Goal: Task Accomplishment & Management: Complete application form

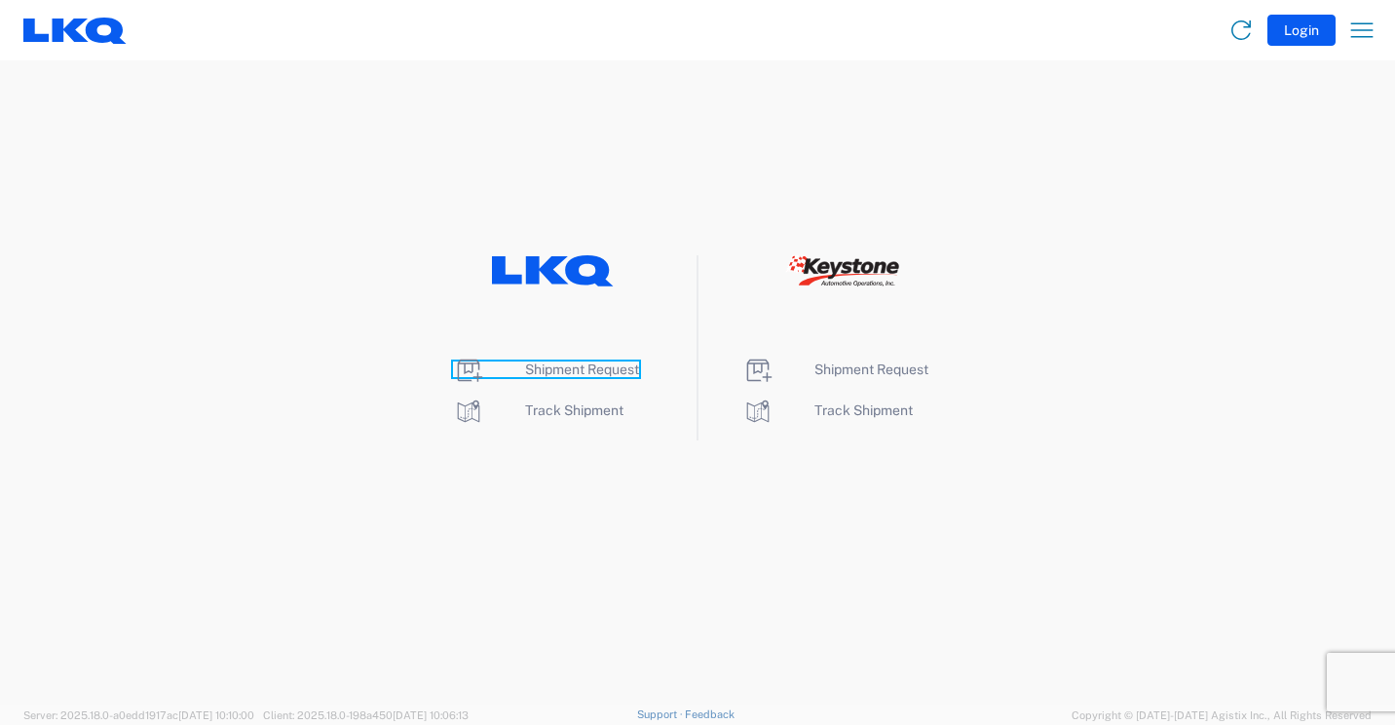
click at [613, 368] on span "Shipment Request" at bounding box center [582, 370] width 114 height 16
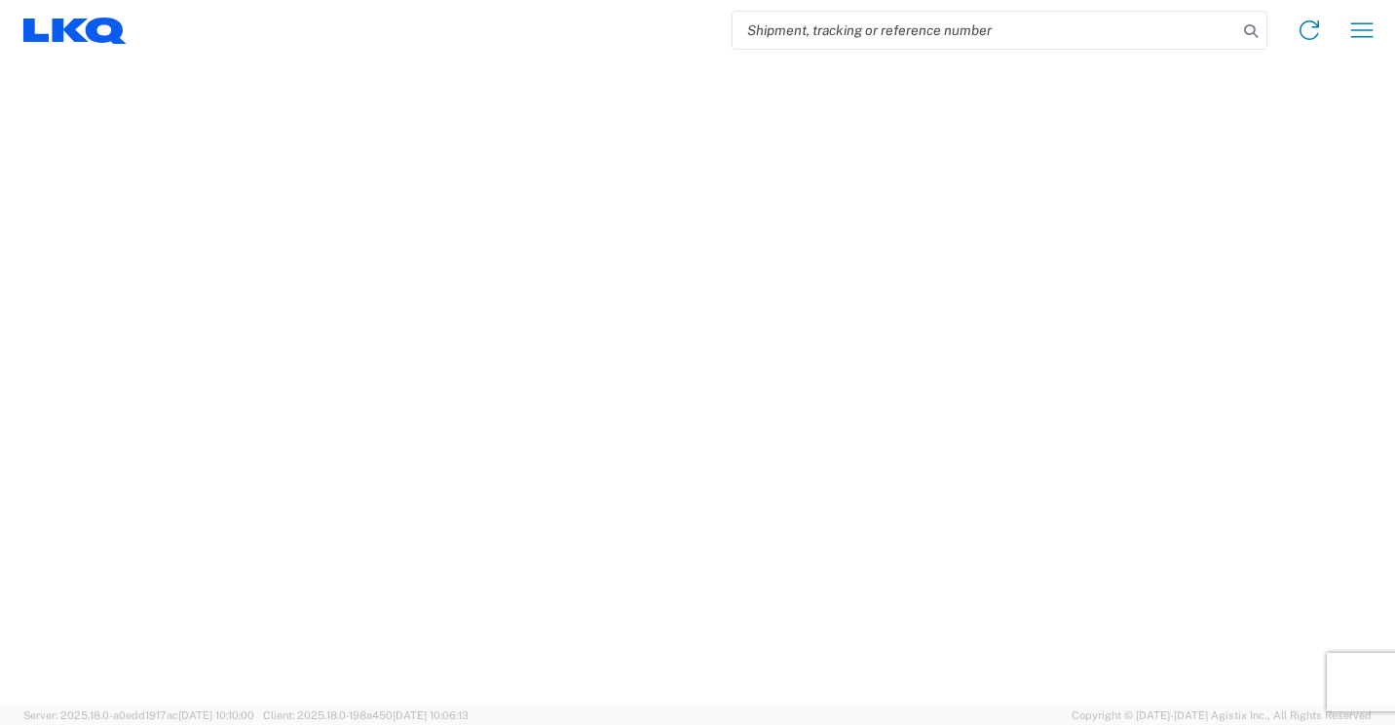
select select "FULL"
select select "LBS"
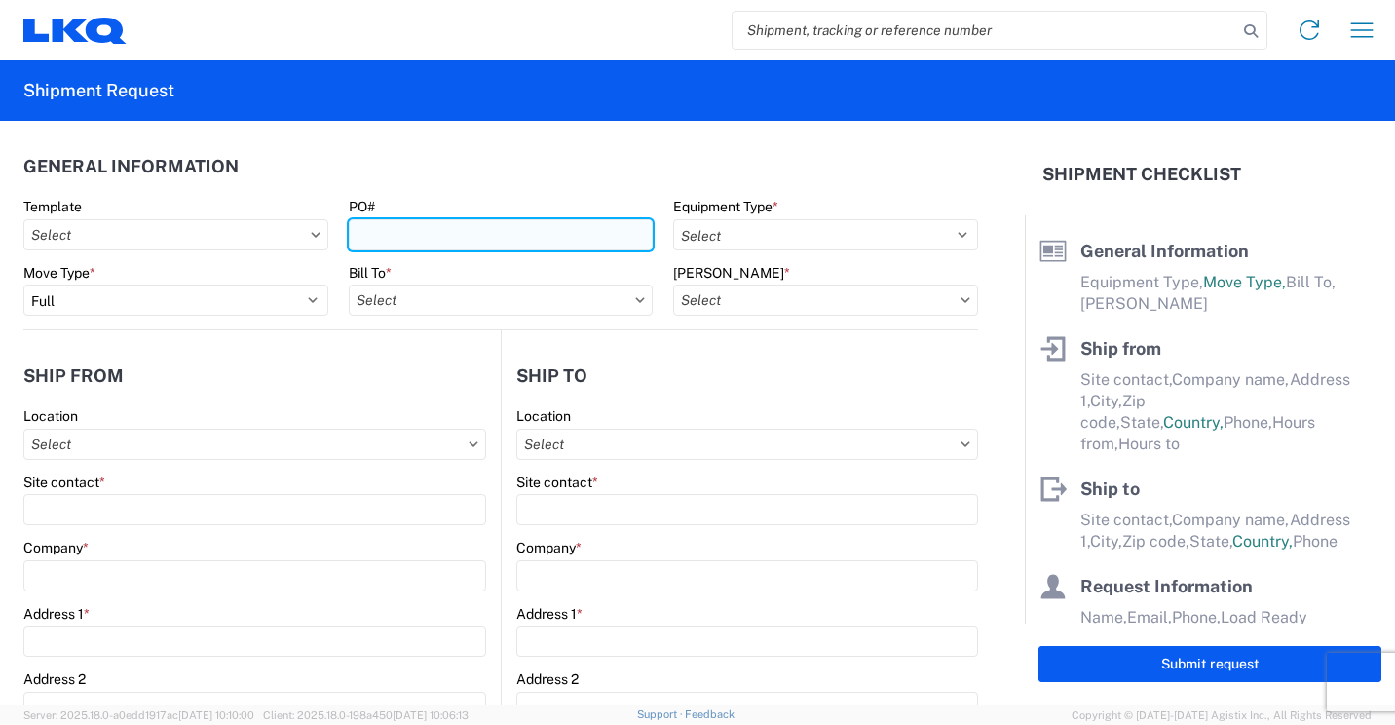
click at [492, 235] on input "PO#" at bounding box center [501, 234] width 305 height 31
type input "950-08"
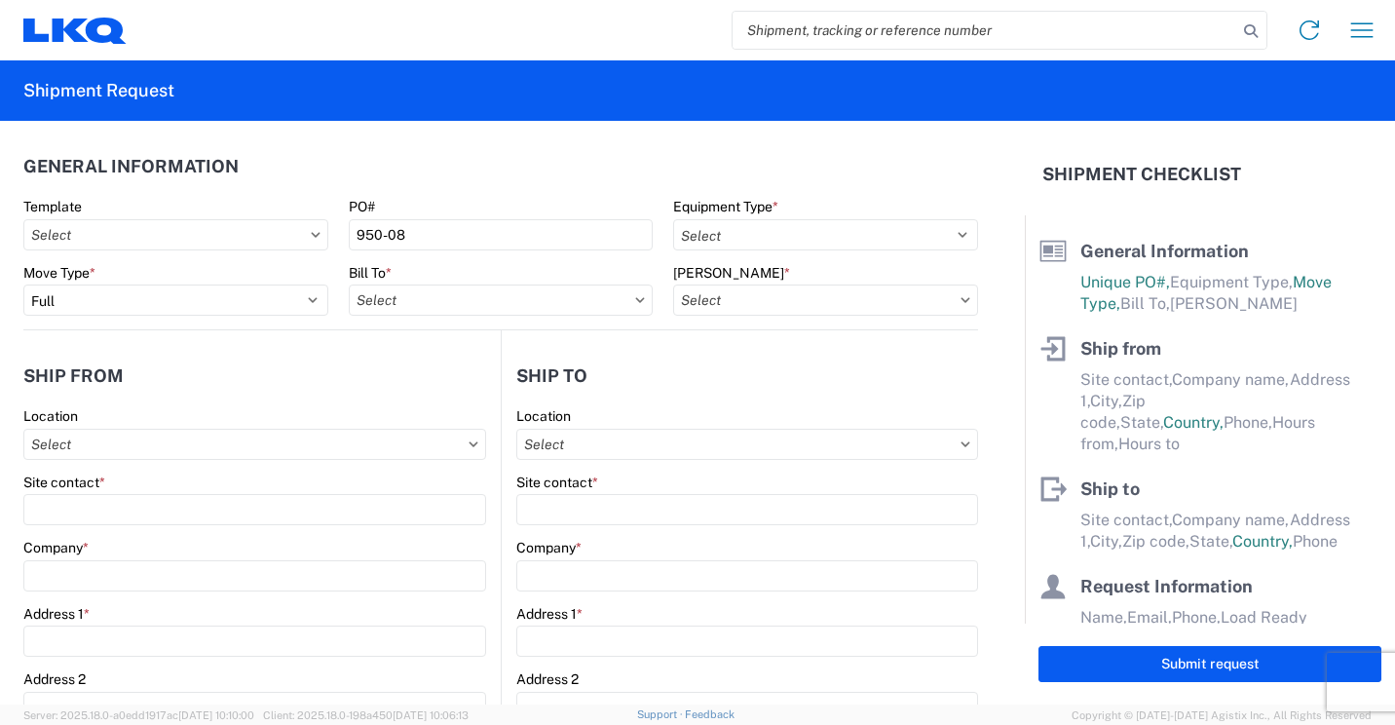
click at [865, 211] on div "Equipment Type *" at bounding box center [825, 207] width 305 height 18
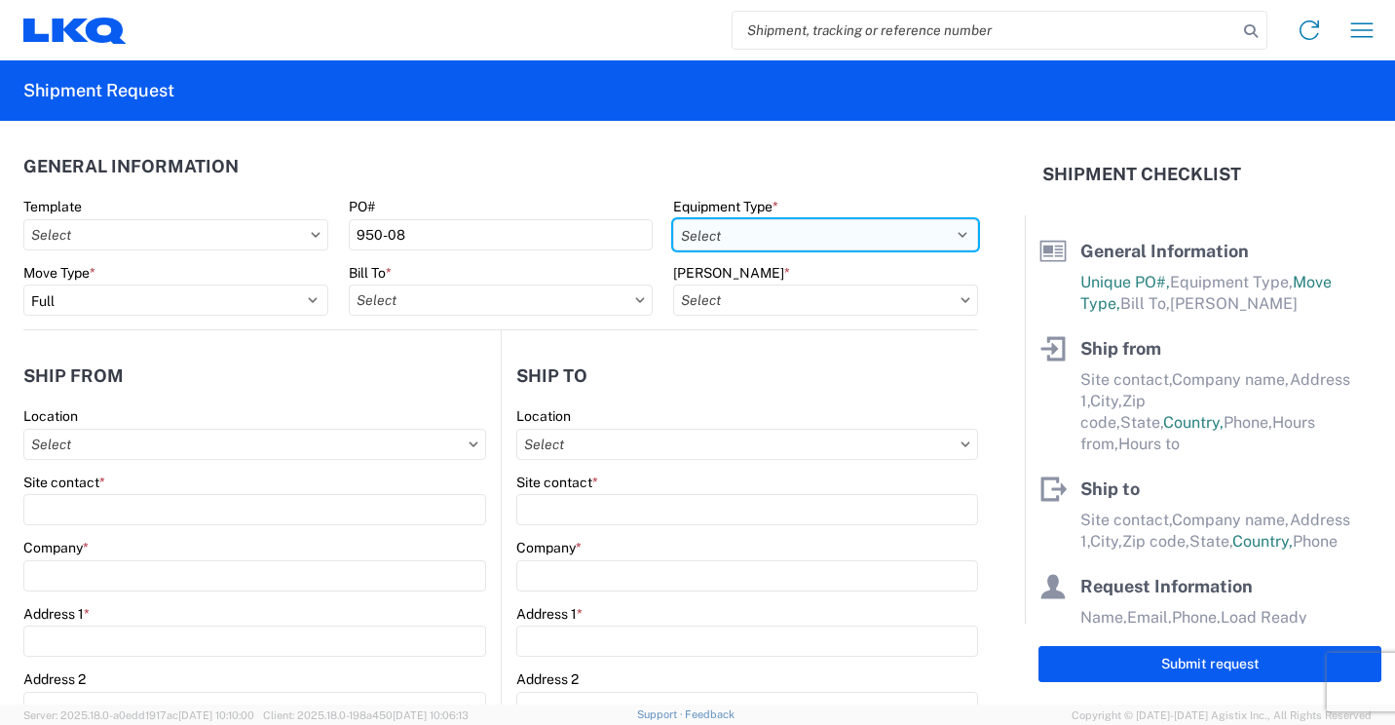
click at [855, 227] on select "Select 53’ Dry Van Flatbed Dropdeck (van) Lowboy (flatbed) Rail" at bounding box center [825, 234] width 305 height 31
select select "STDV"
click at [673, 219] on select "Select 53’ Dry Van Flatbed Dropdeck (van) Lowboy (flatbed) Rail" at bounding box center [825, 234] width 305 height 31
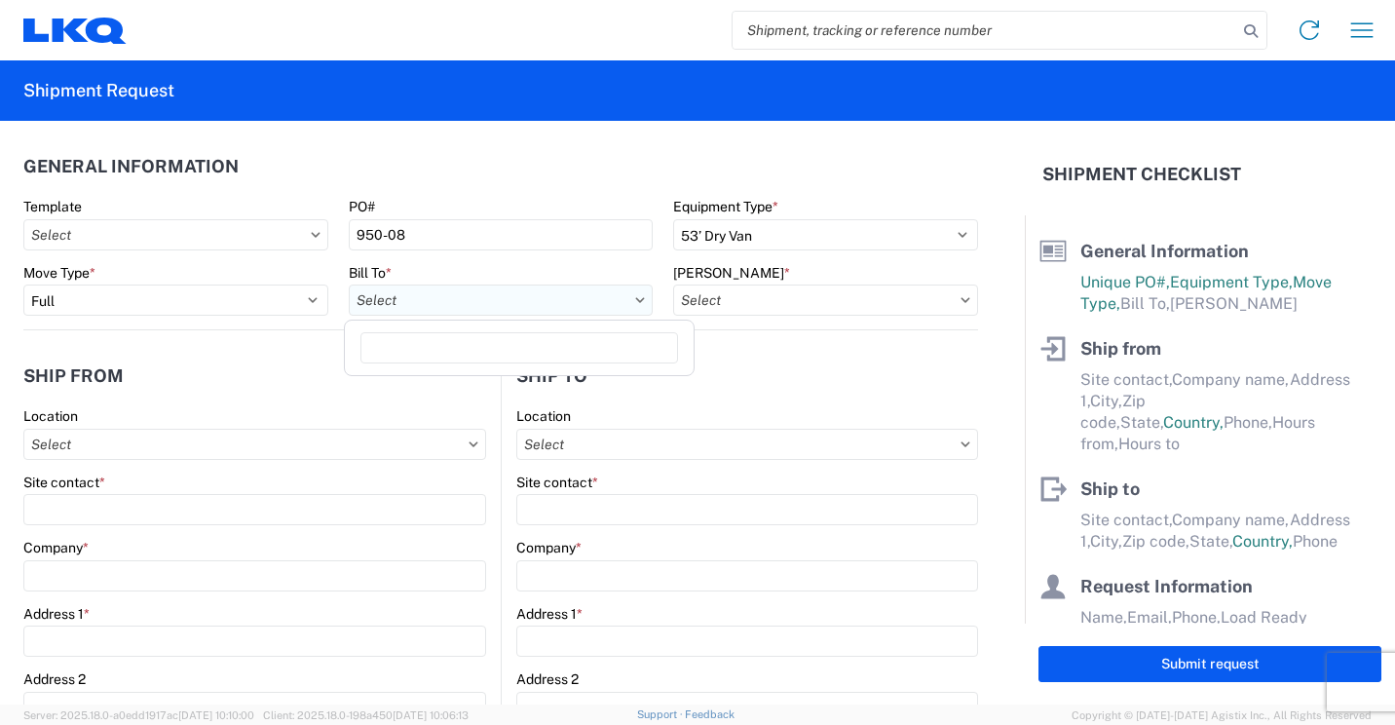
click at [625, 302] on input "Bill To *" at bounding box center [501, 300] width 305 height 31
type input "1760"
click at [455, 385] on div "1760 - LKQ Best Core" at bounding box center [519, 386] width 341 height 31
type input "1760 - LKQ Best Core"
click at [961, 301] on icon at bounding box center [966, 300] width 10 height 6
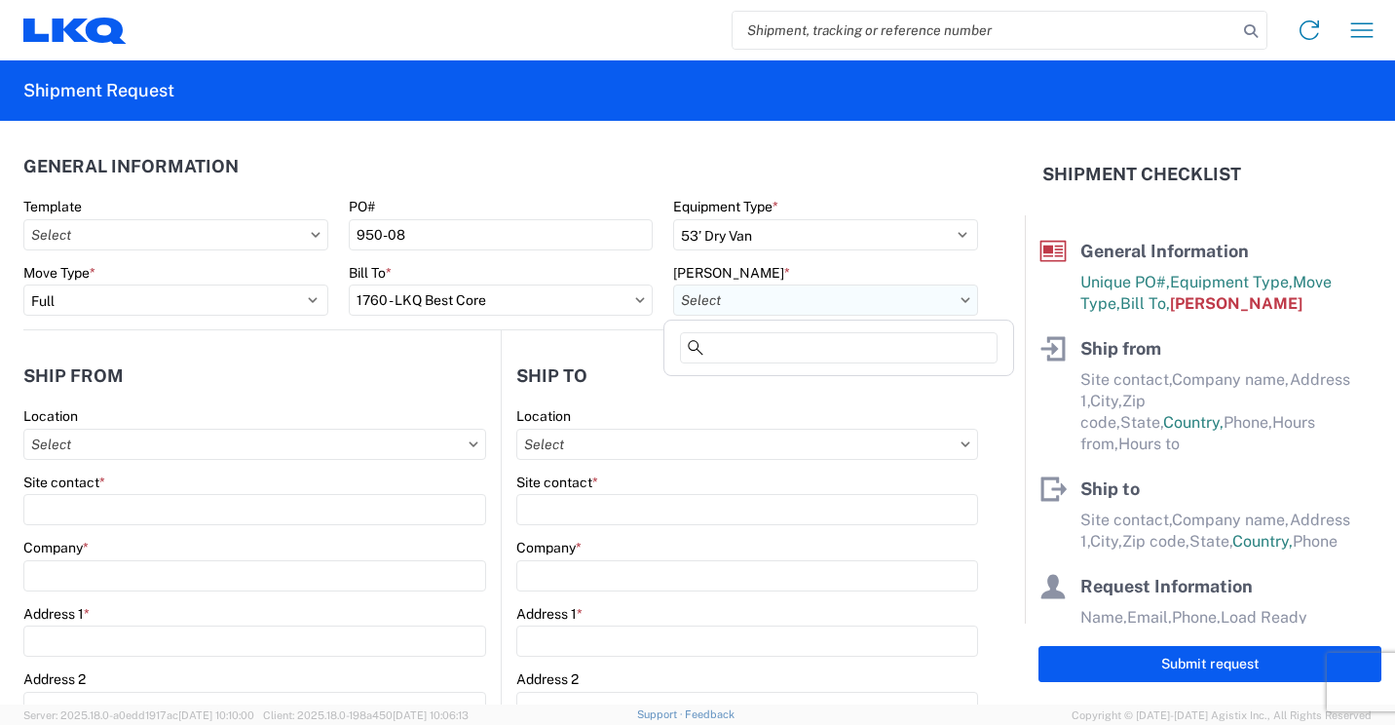
click at [947, 293] on input "[PERSON_NAME] *" at bounding box center [825, 300] width 305 height 31
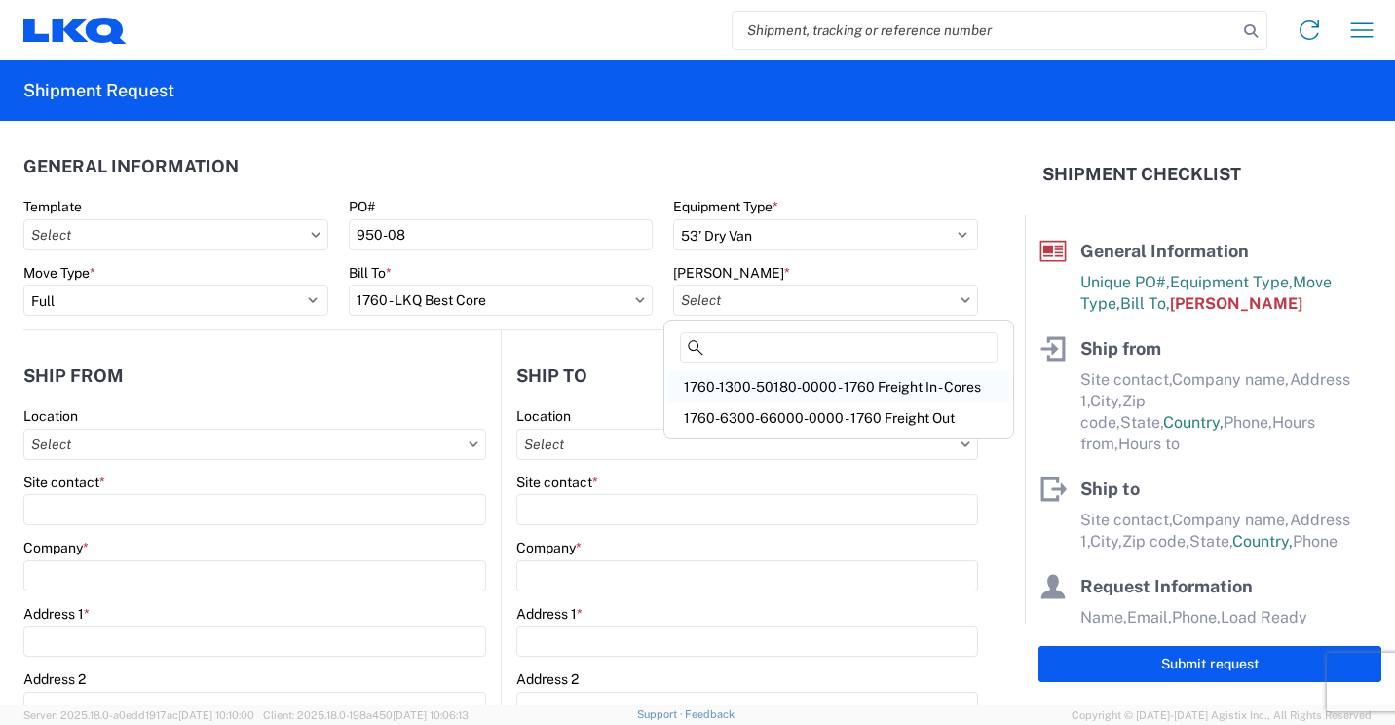
click at [932, 382] on div "1760-1300-50180-0000 - 1760 Freight In - Cores" at bounding box center [838, 386] width 341 height 31
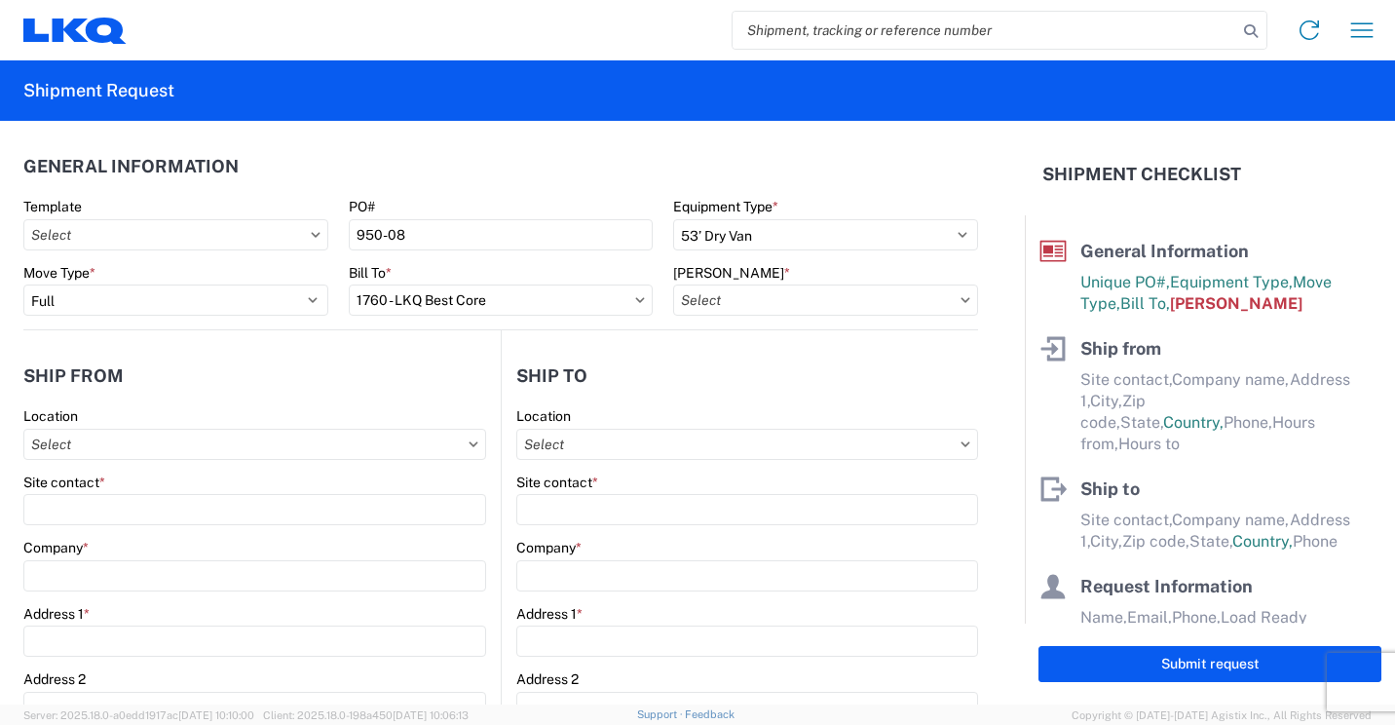
type input "1760-1300-50180-0000 - 1760 Freight In - Cores"
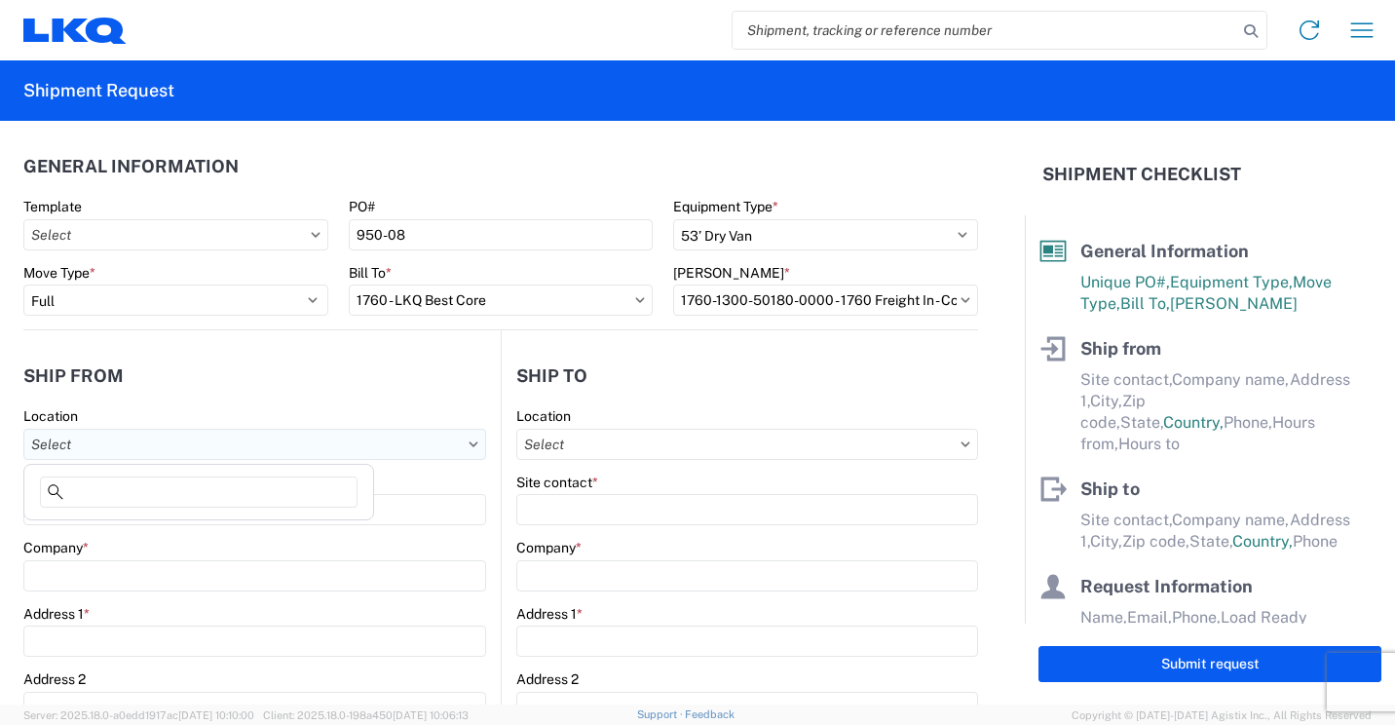
click at [272, 456] on input "Location" at bounding box center [254, 444] width 463 height 31
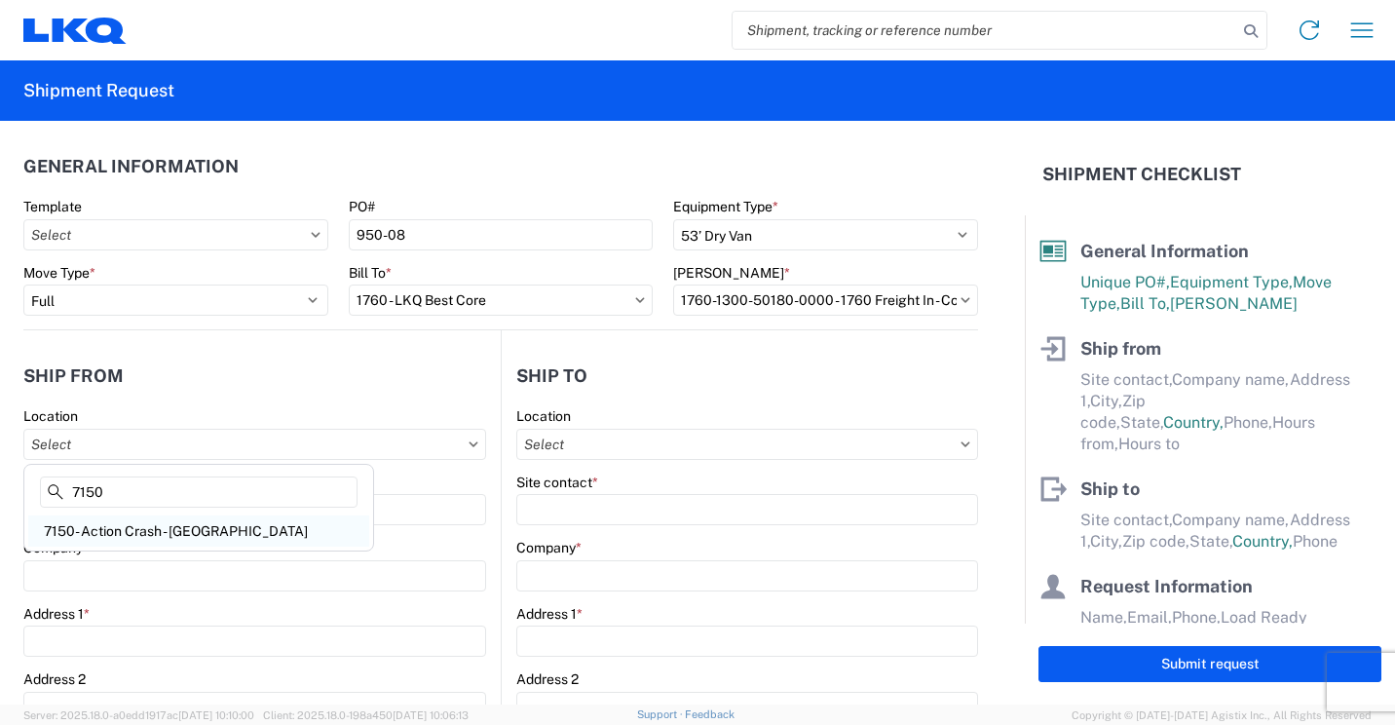
type input "7150"
click at [188, 523] on div "7150- Action Crash - [GEOGRAPHIC_DATA]" at bounding box center [198, 530] width 341 height 31
type input "7150- Action Crash - [GEOGRAPHIC_DATA]"
type input "LKQ Corporation"
type input "[STREET_ADDRESS]"
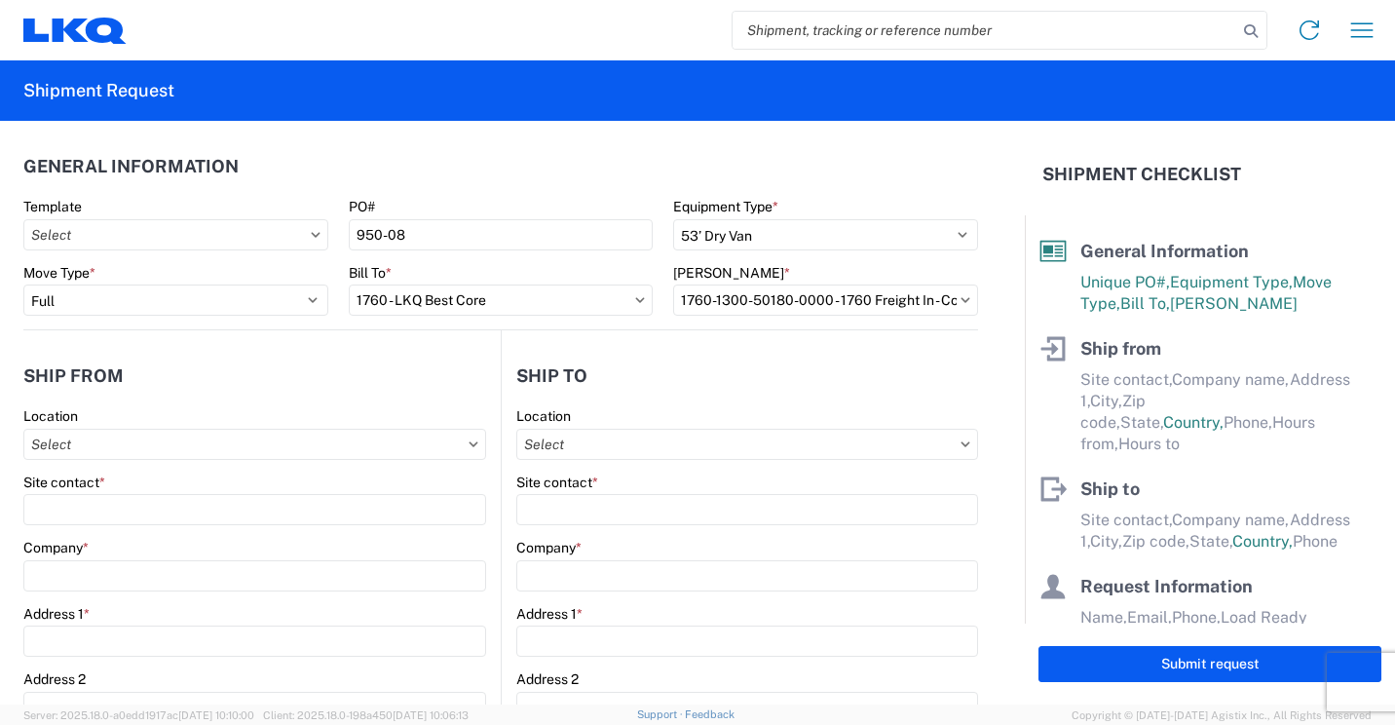
type input "[GEOGRAPHIC_DATA]"
type input "R2C2Z2"
select select
select select "CA"
type input "08:00"
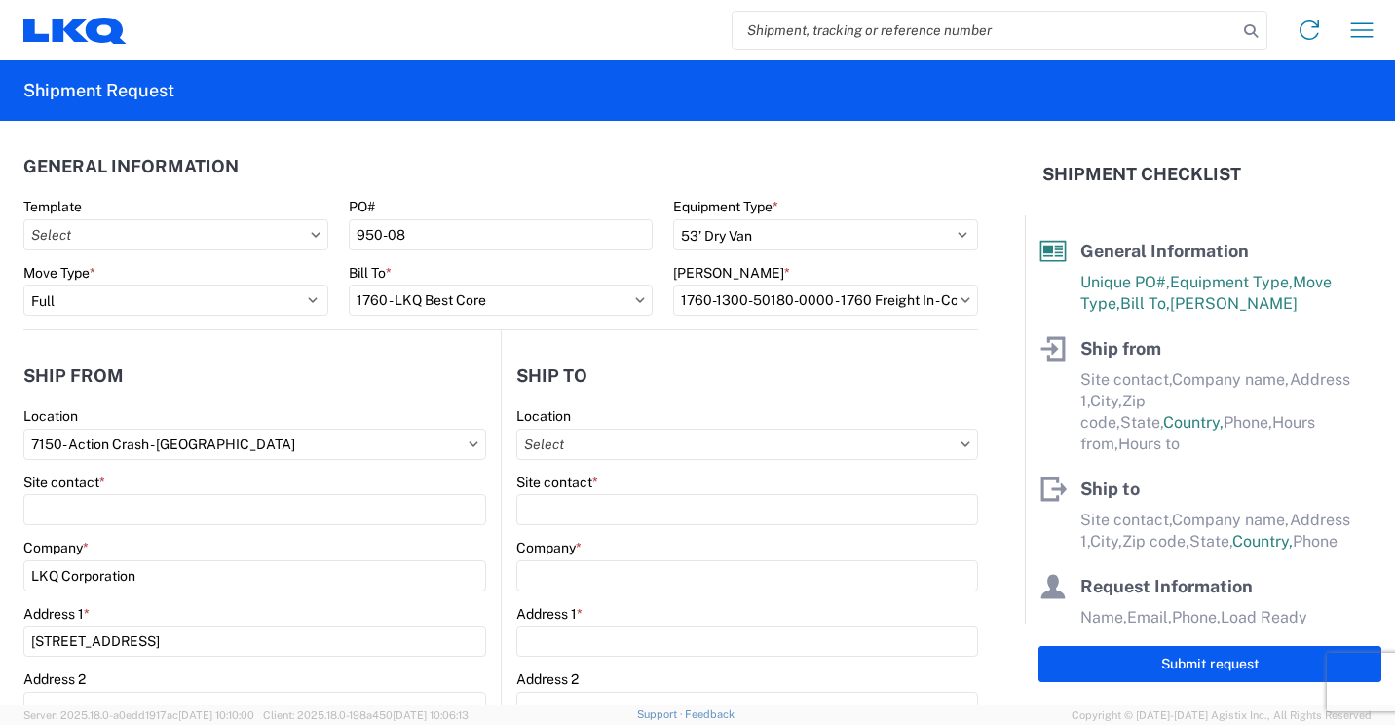
type input "17:00"
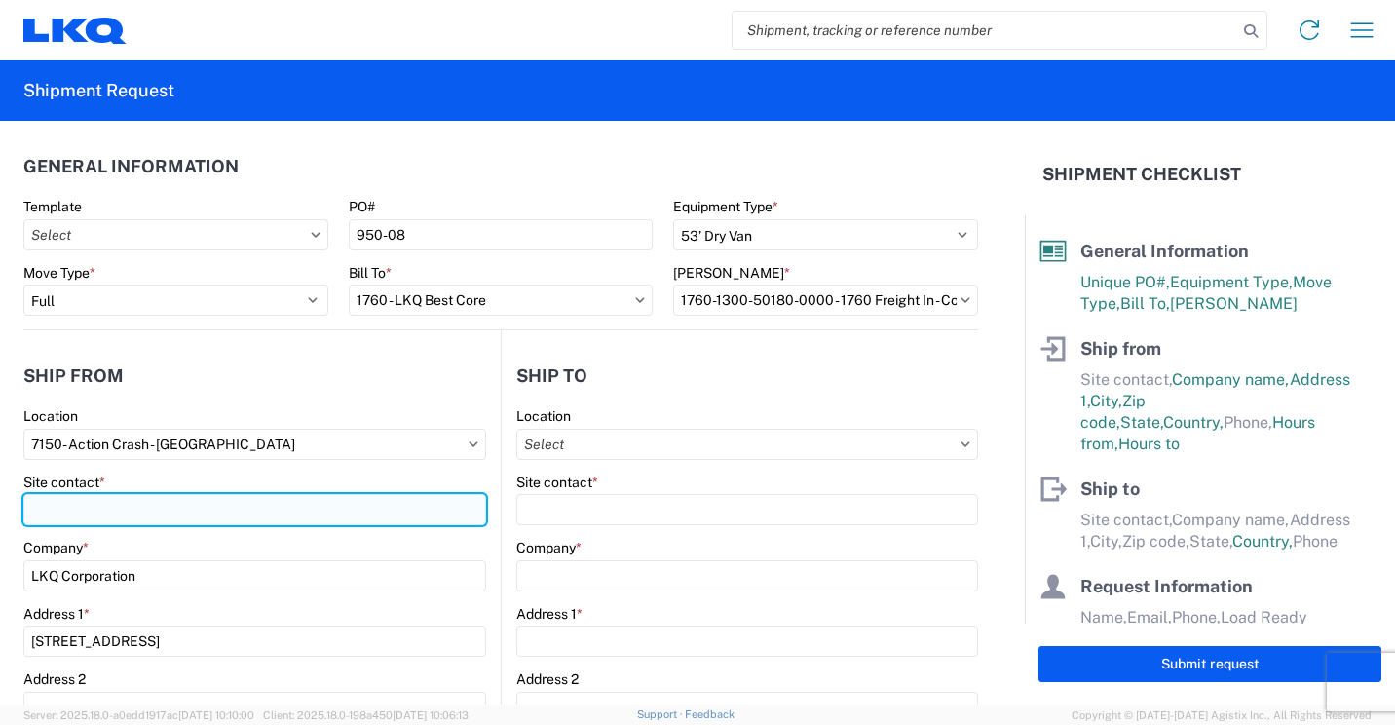
click at [250, 506] on input "Site contact *" at bounding box center [254, 509] width 463 height 31
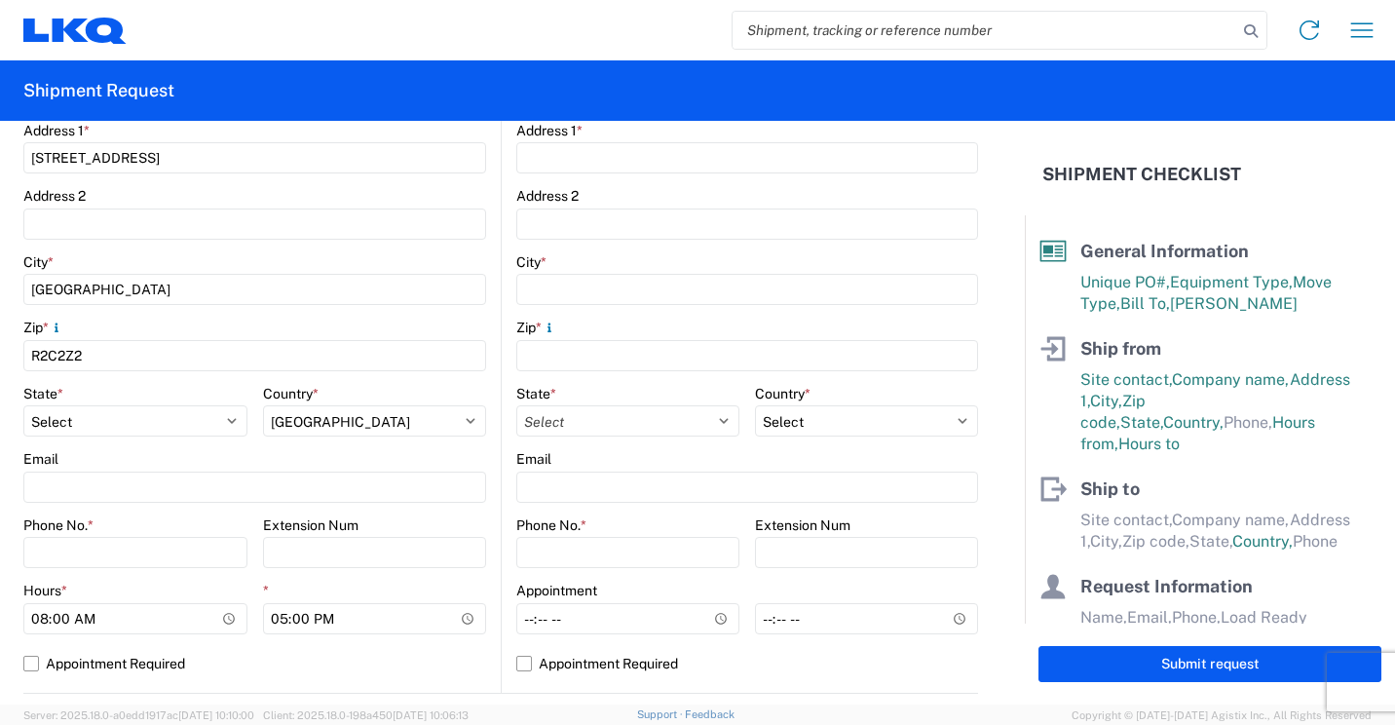
scroll to position [487, 0]
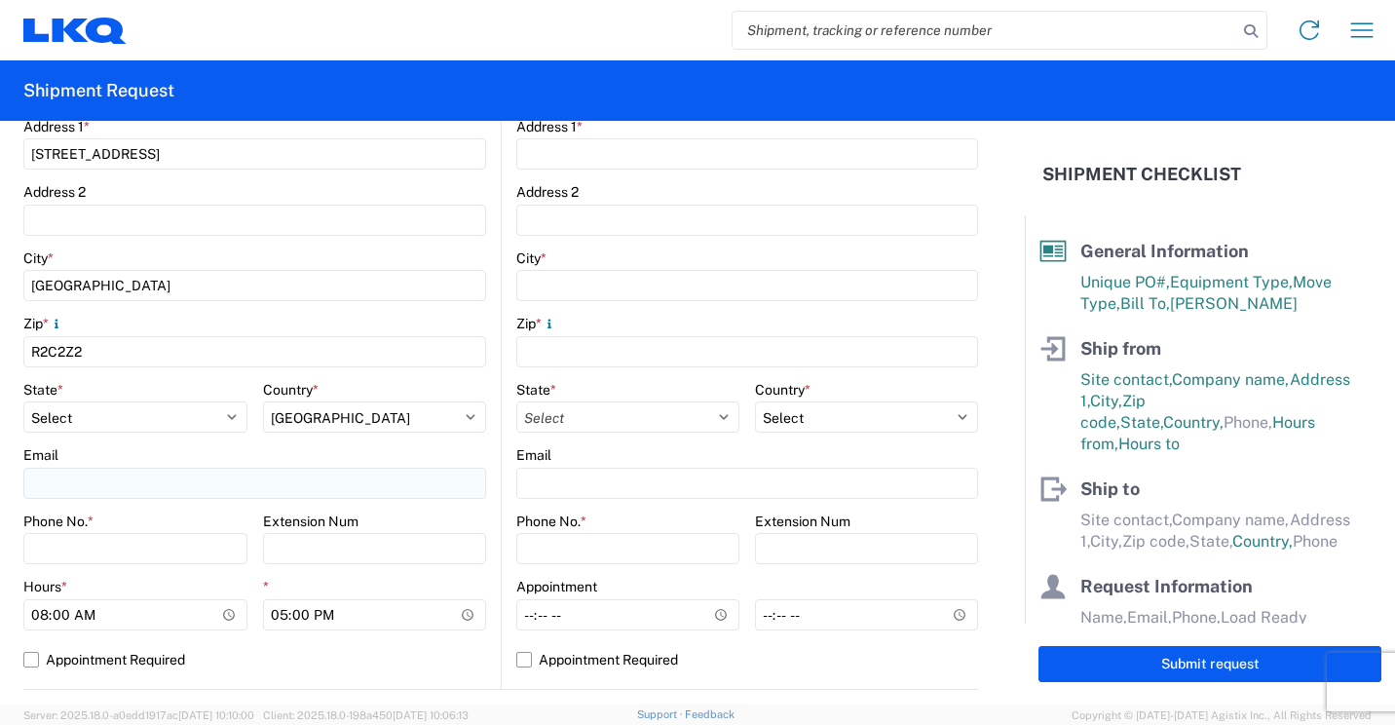
type input "[PERSON_NAME]"
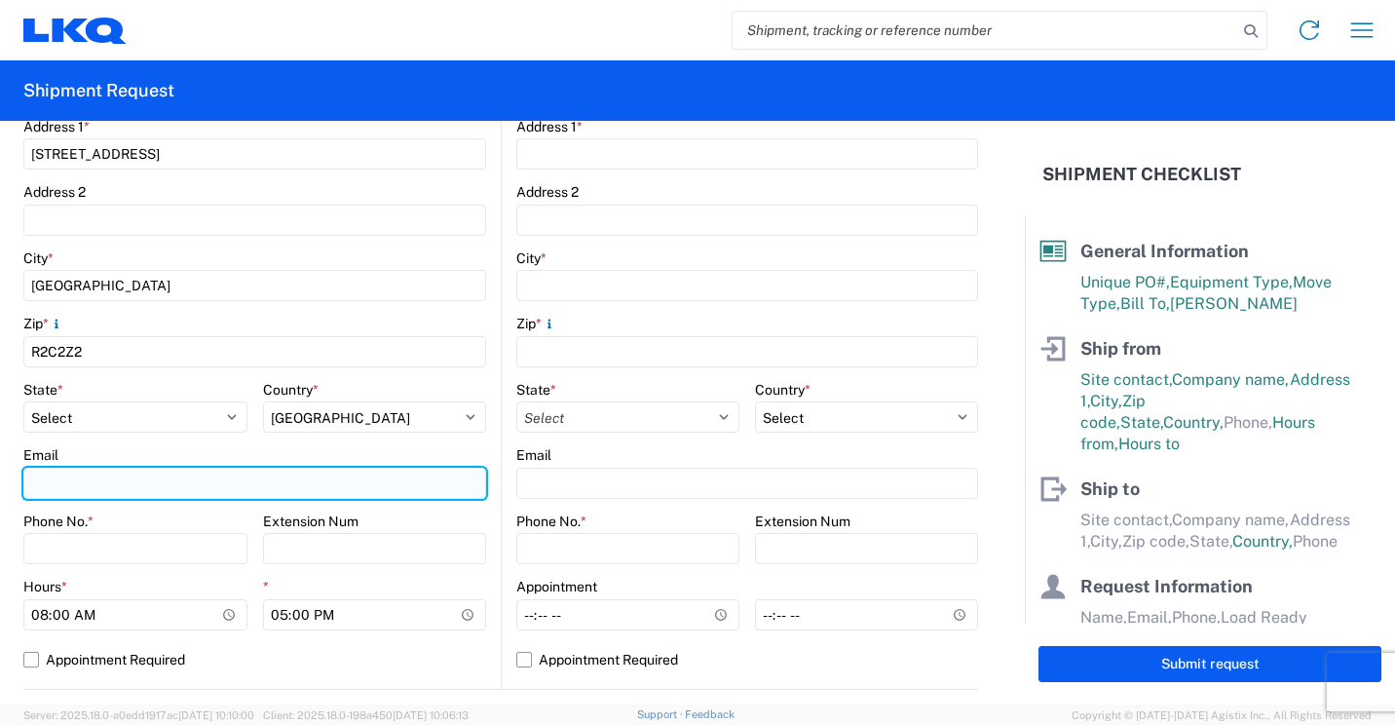
click at [337, 484] on input "Email" at bounding box center [254, 483] width 463 height 31
type input "[EMAIL_ADDRESS][DOMAIN_NAME]"
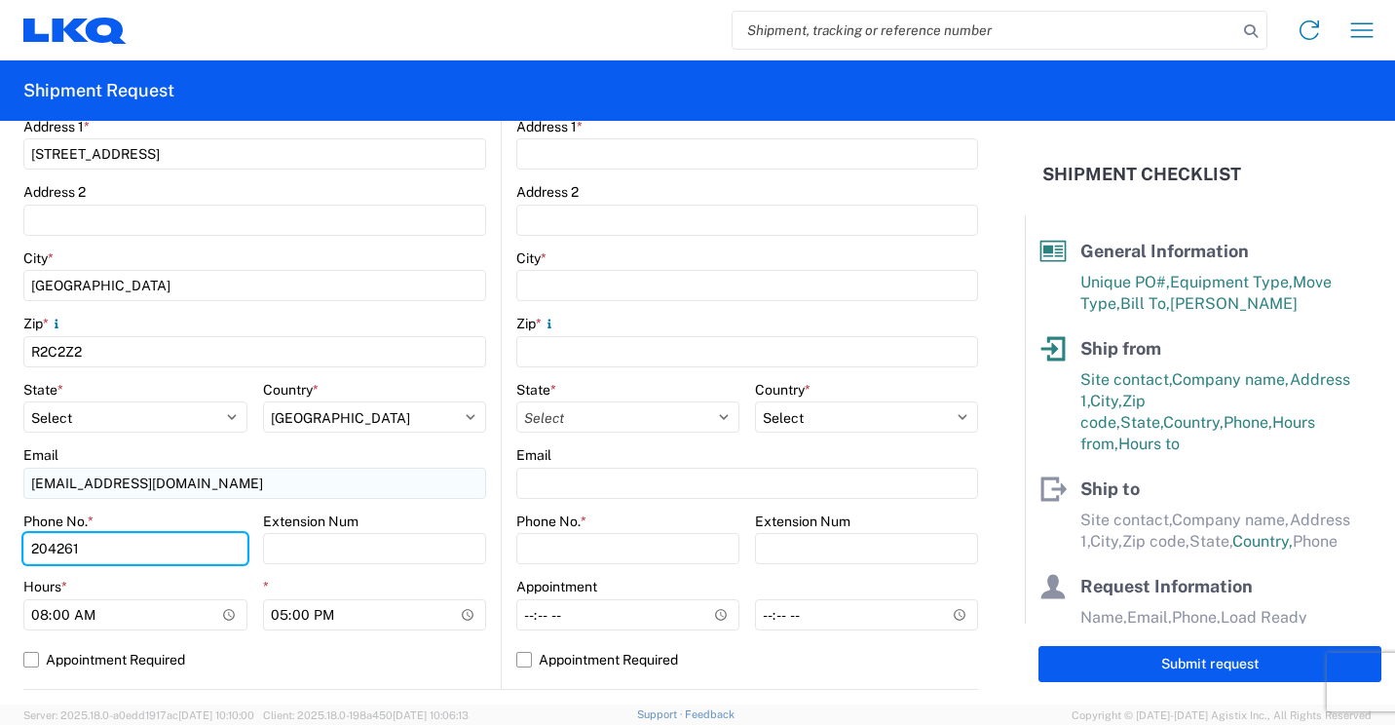
type input "2042612258"
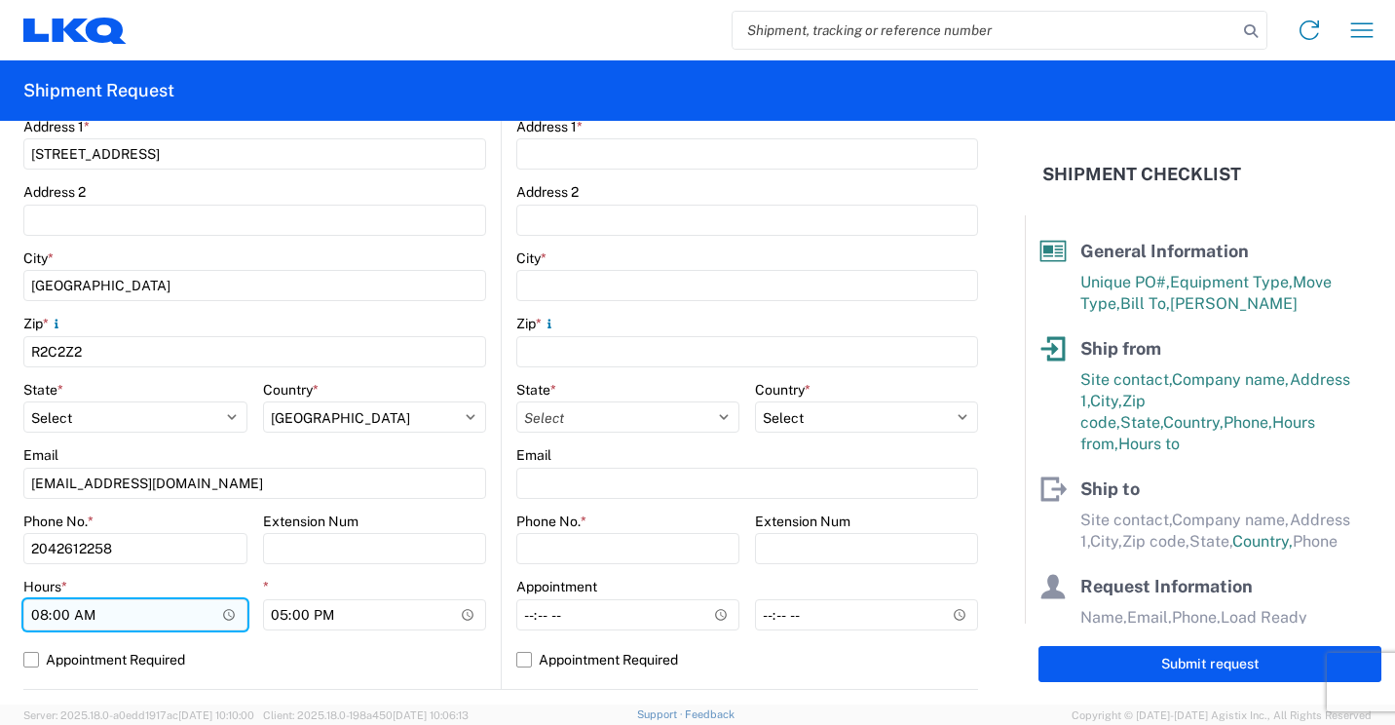
click at [38, 612] on input "08:00" at bounding box center [135, 614] width 224 height 31
type input "09:00"
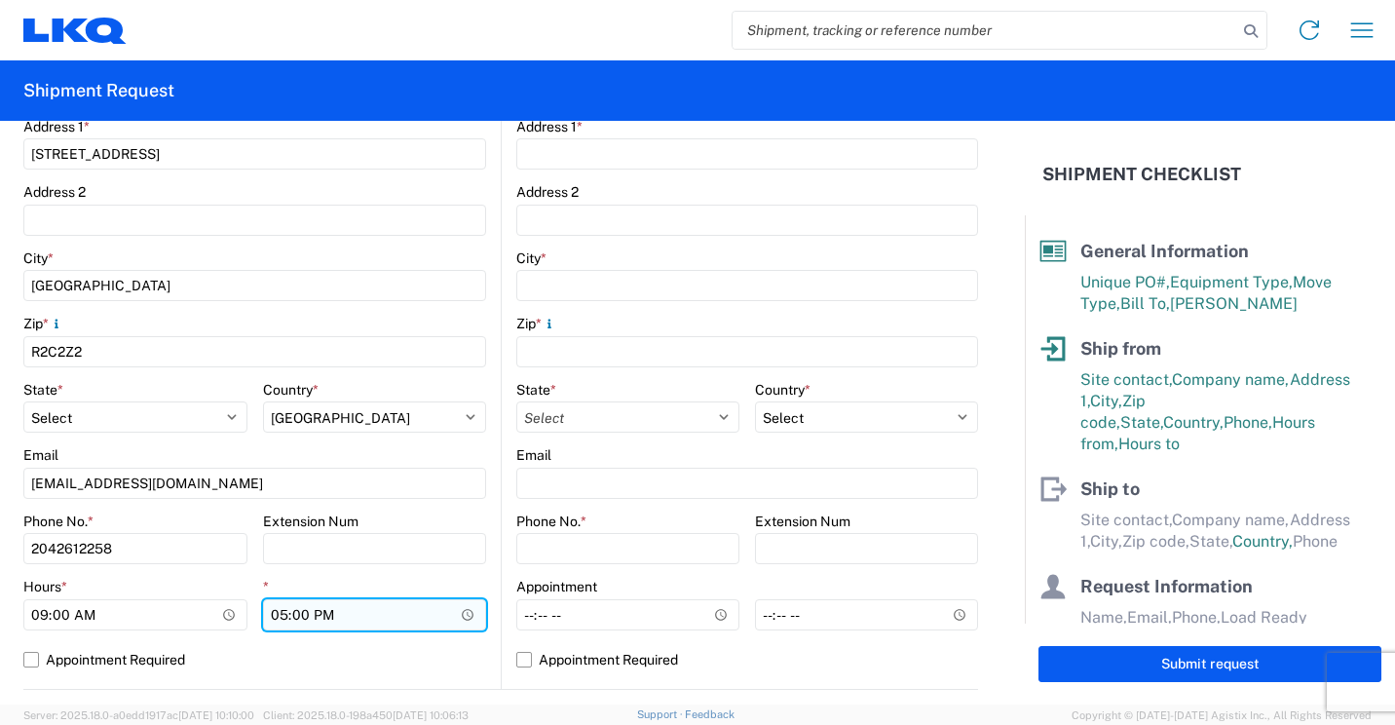
click at [273, 615] on input "17:00" at bounding box center [375, 614] width 224 height 31
type input "16:00"
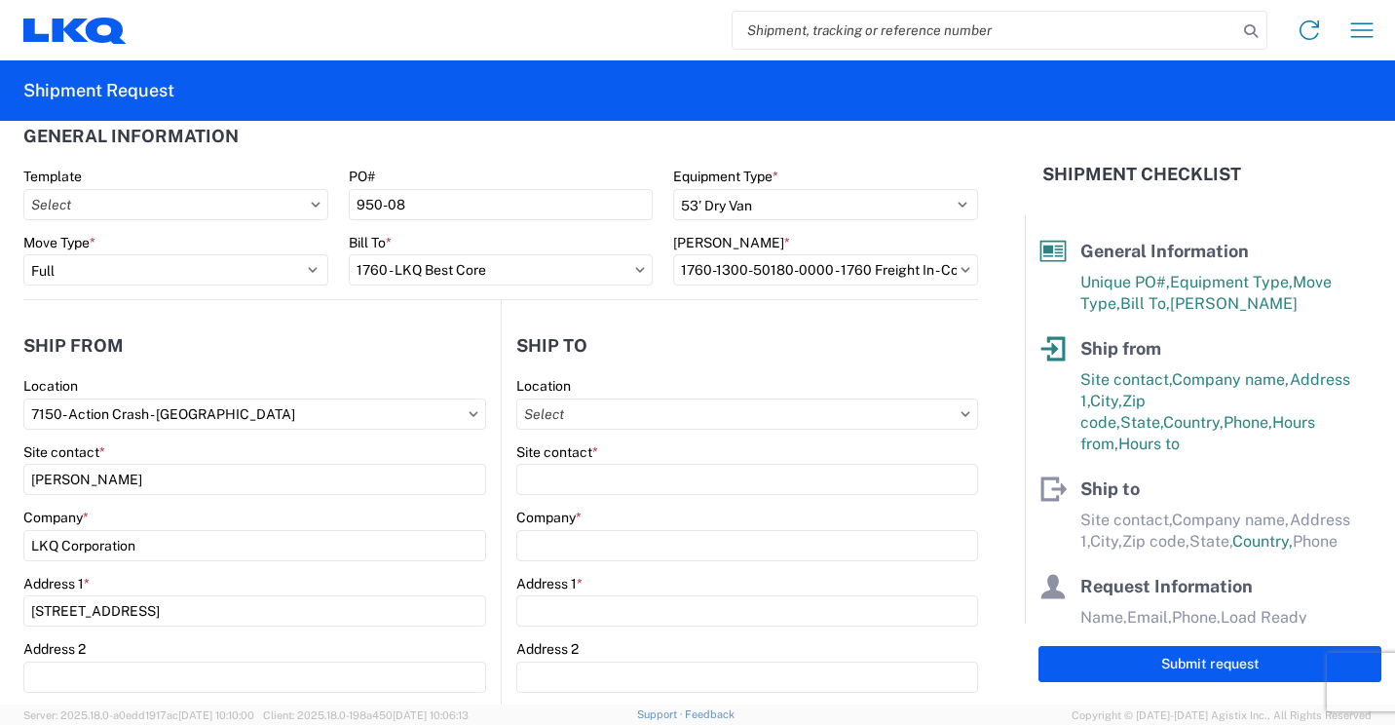
scroll to position [0, 0]
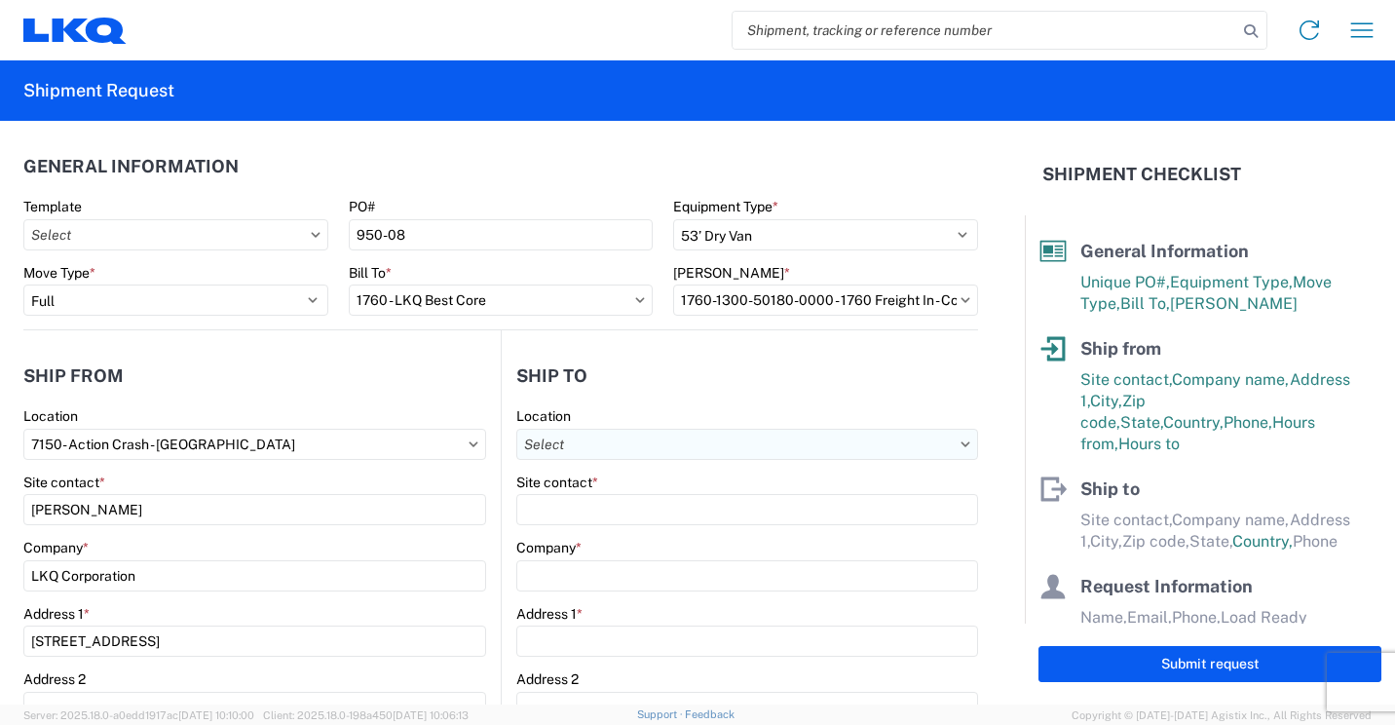
click at [706, 452] on input "Location" at bounding box center [747, 444] width 462 height 31
type input "1760"
click at [623, 527] on div "1760 - LKQ Best Core" at bounding box center [684, 530] width 341 height 31
type input "1760 - LKQ Best Core"
type input "LKQ Corporation"
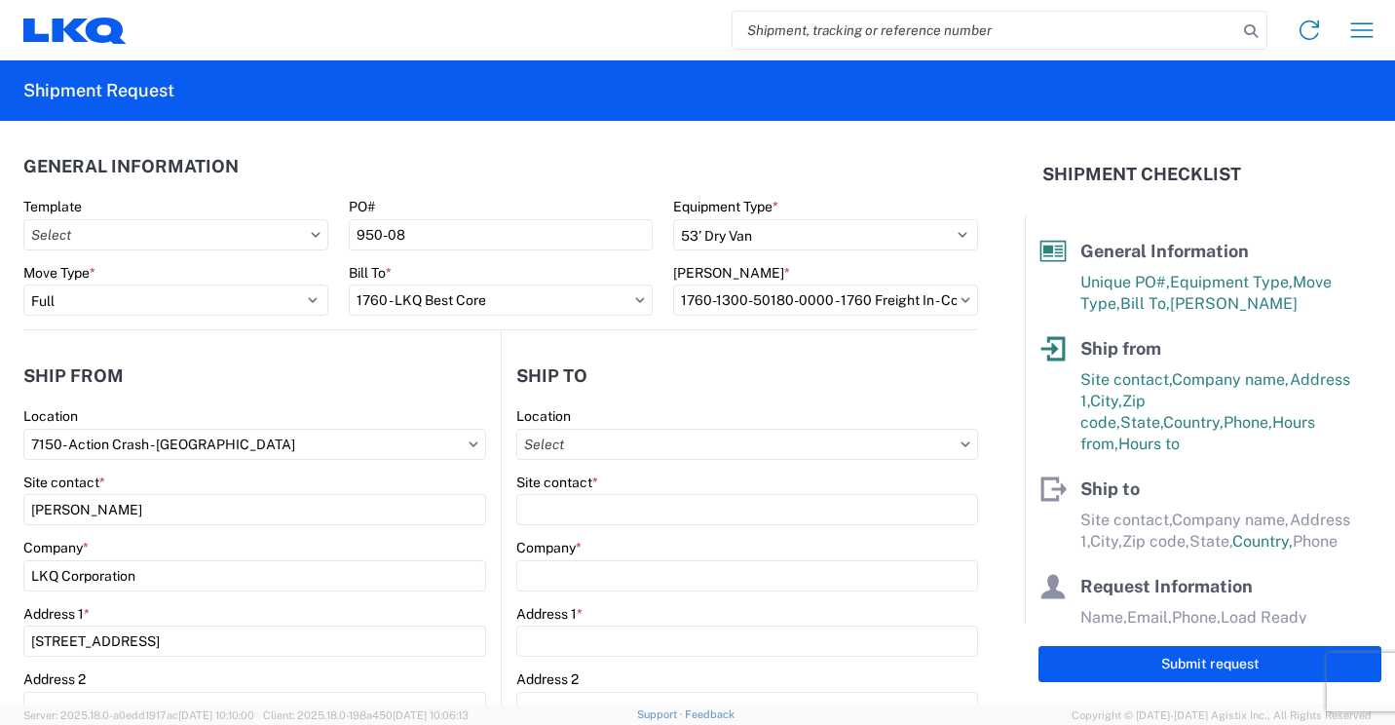
type input "[STREET_ADDRESS]"
type input "[GEOGRAPHIC_DATA]"
type input "77038"
select select "[GEOGRAPHIC_DATA]"
select select "US"
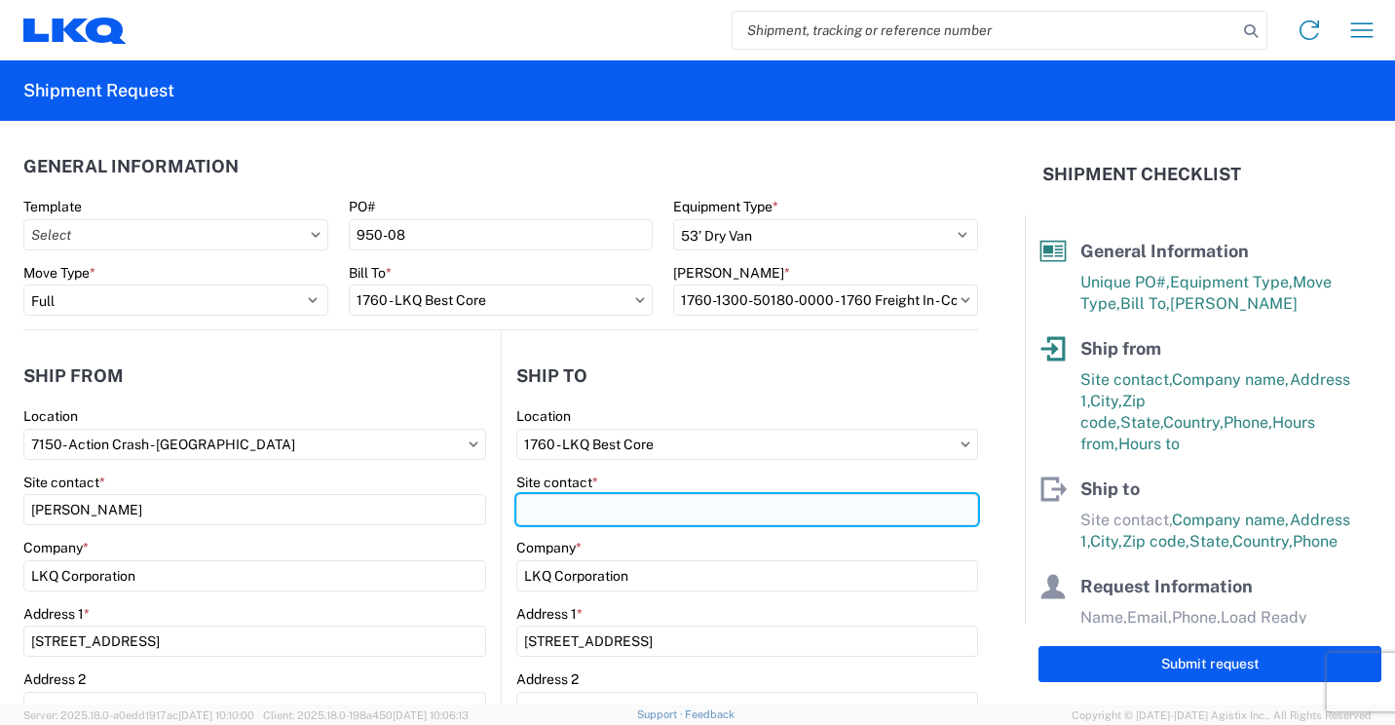
click at [705, 511] on input "Site contact *" at bounding box center [747, 509] width 462 height 31
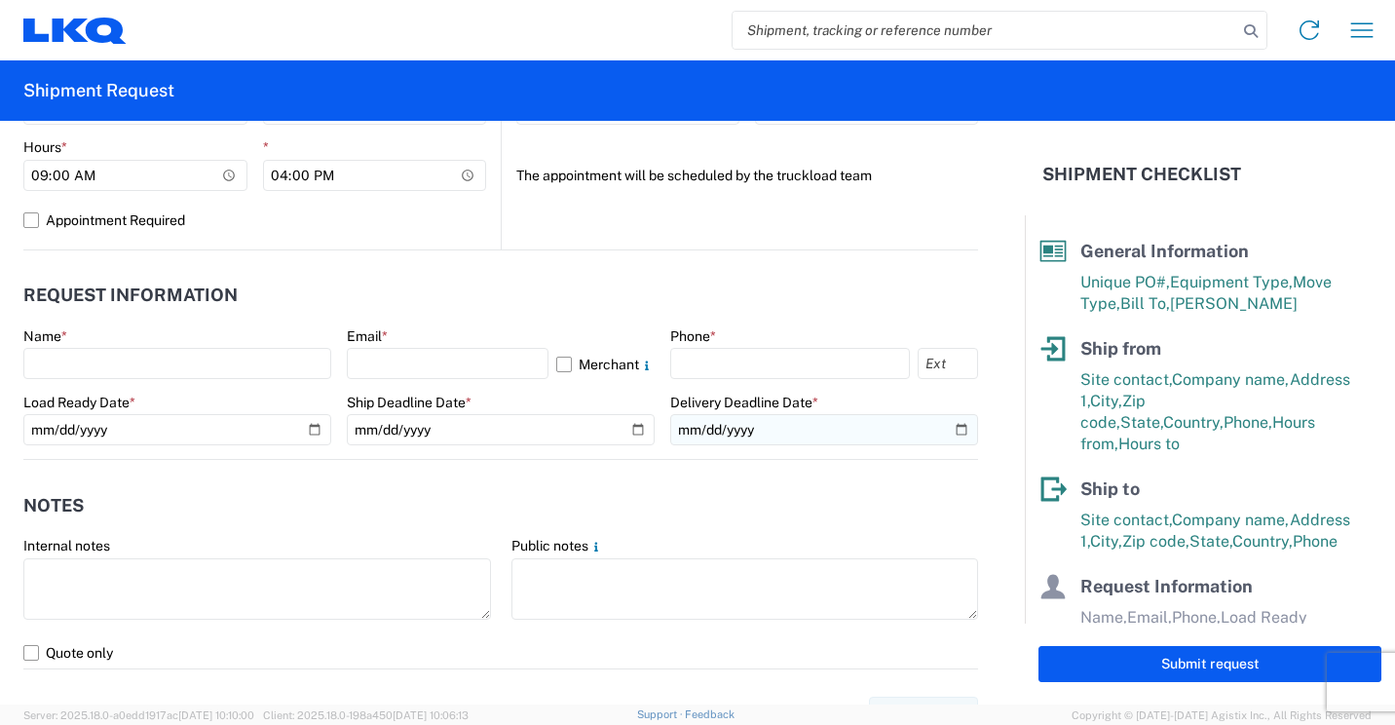
scroll to position [974, 0]
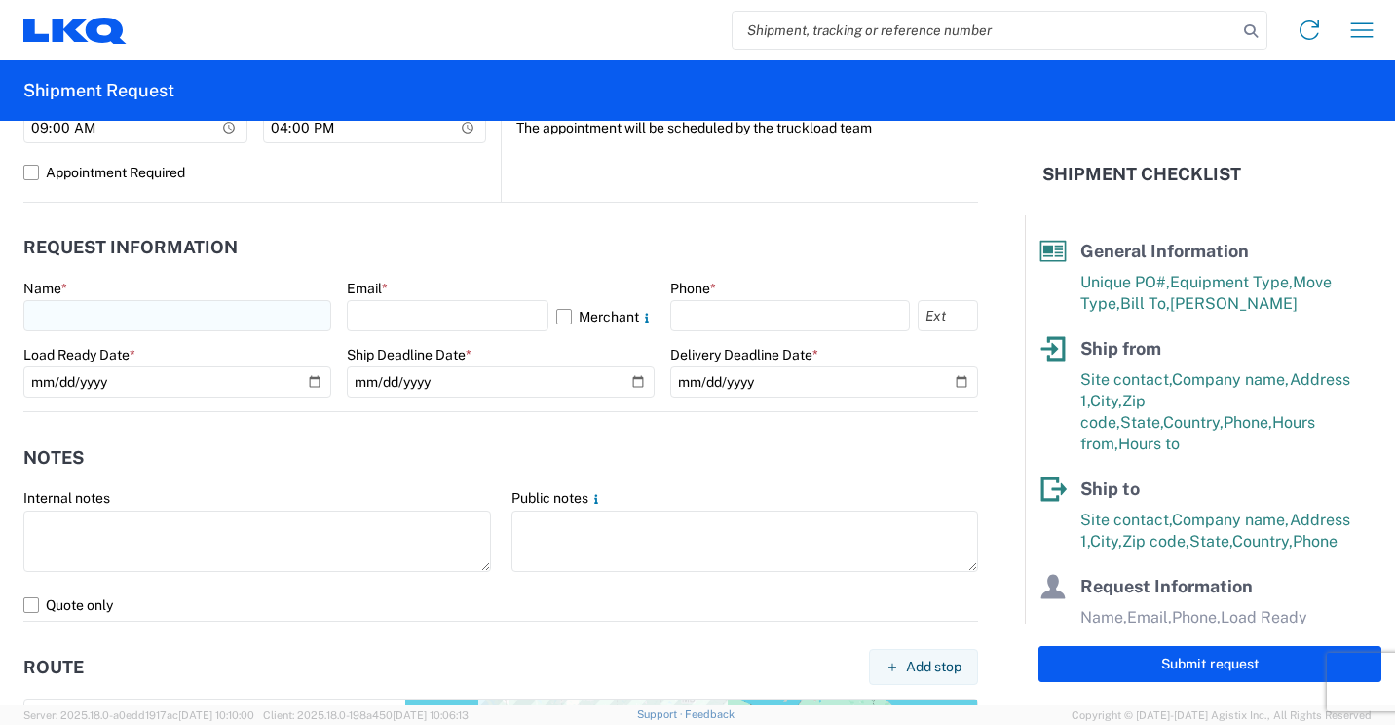
type input "[PERSON_NAME]"
click at [284, 315] on input "text" at bounding box center [177, 315] width 308 height 31
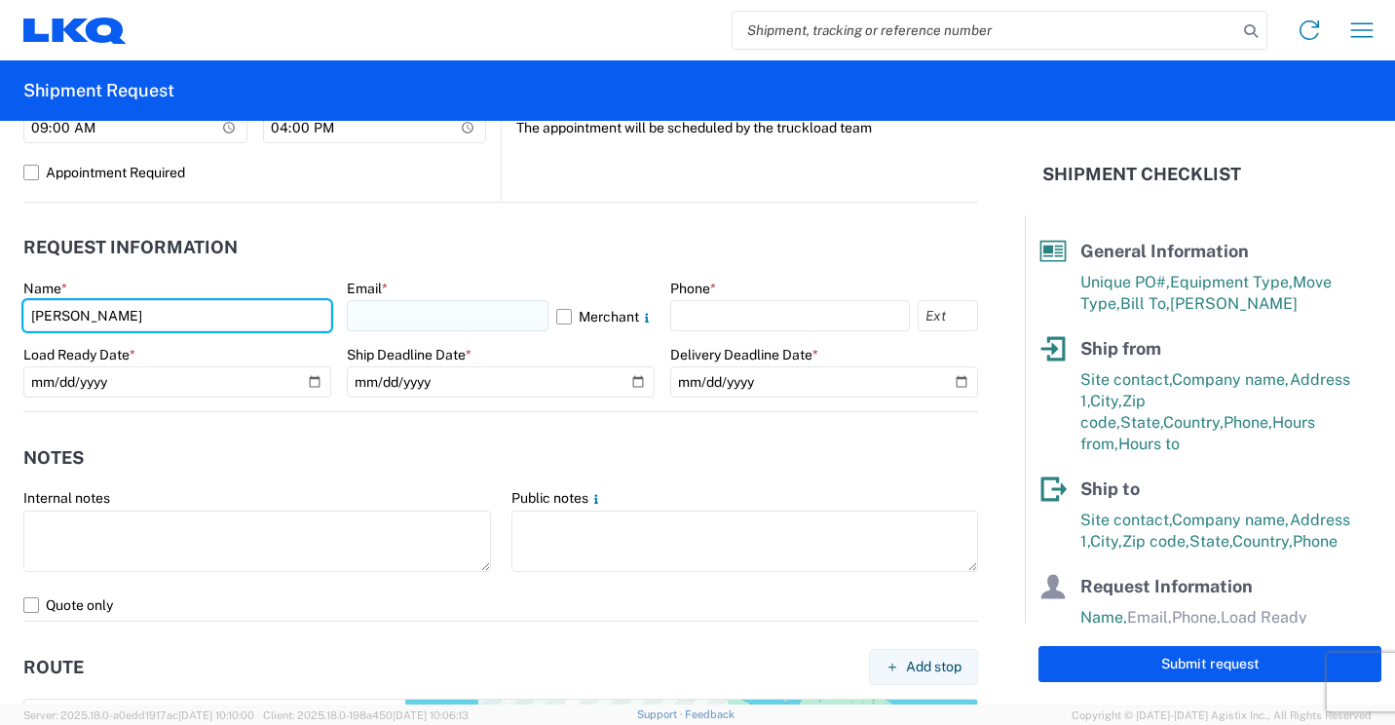
type input "[PERSON_NAME]"
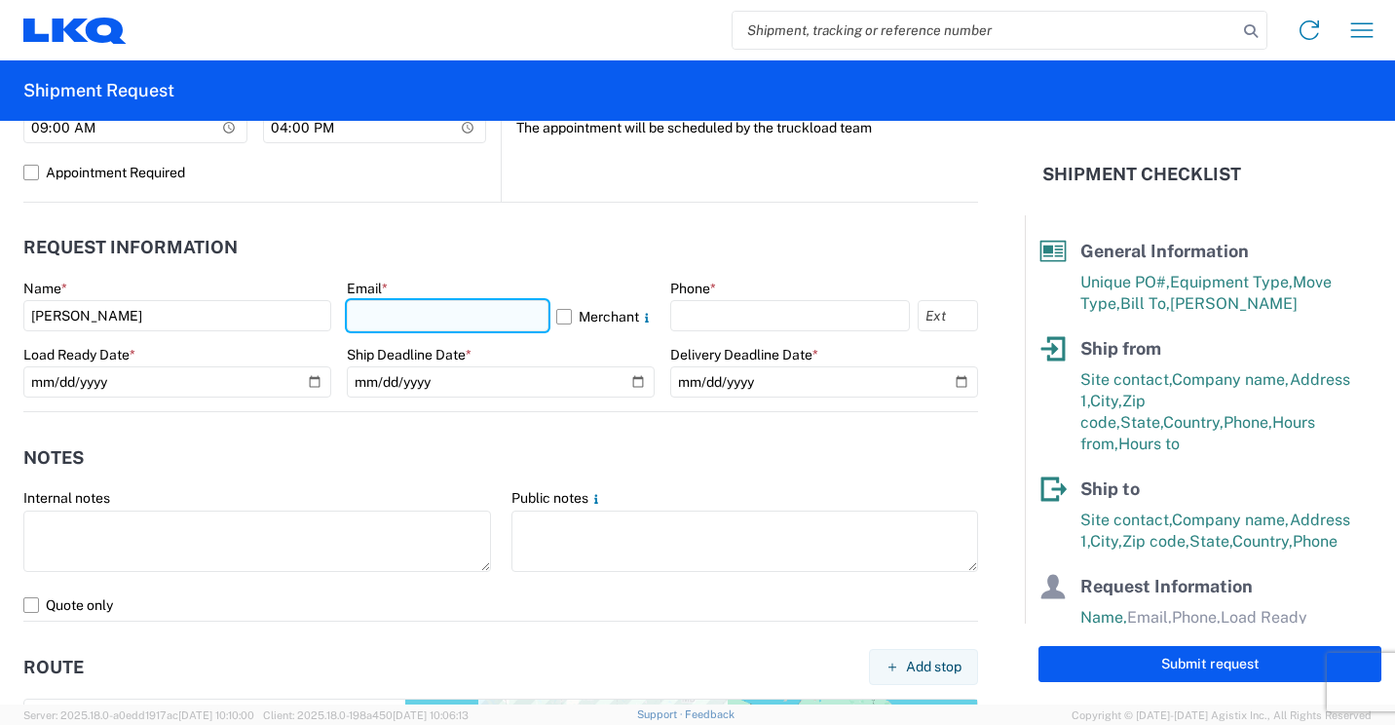
click at [412, 312] on input "text" at bounding box center [448, 315] width 202 height 31
type input "[EMAIL_ADDRESS][DOMAIN_NAME]"
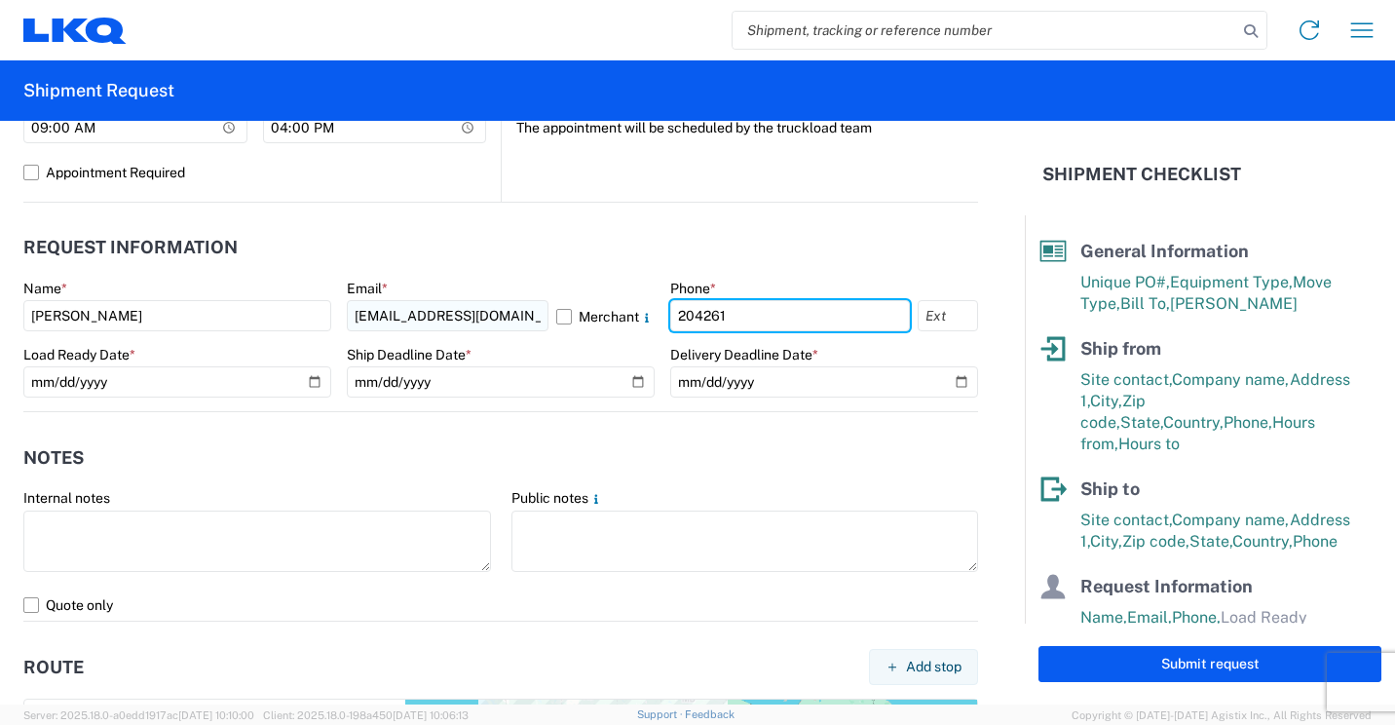
type input "2042612258"
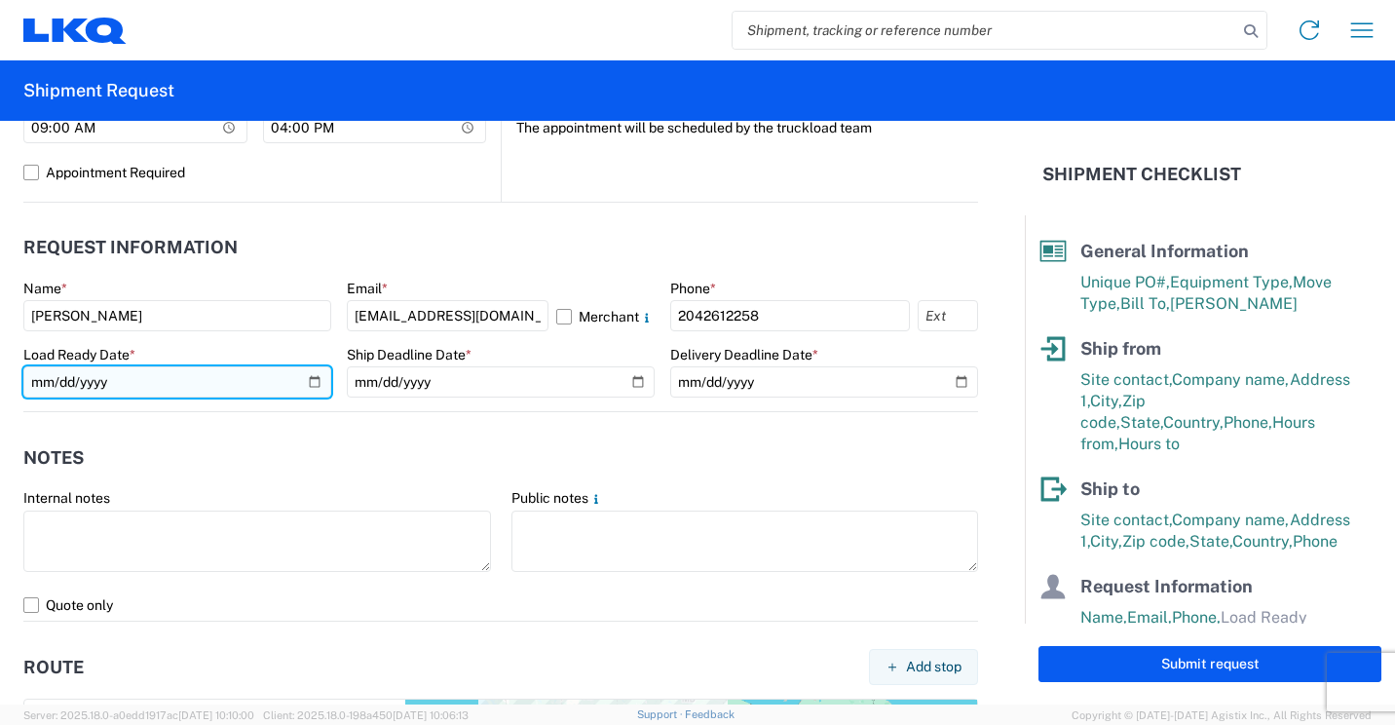
click at [305, 388] on input "date" at bounding box center [177, 381] width 308 height 31
type input "[DATE]"
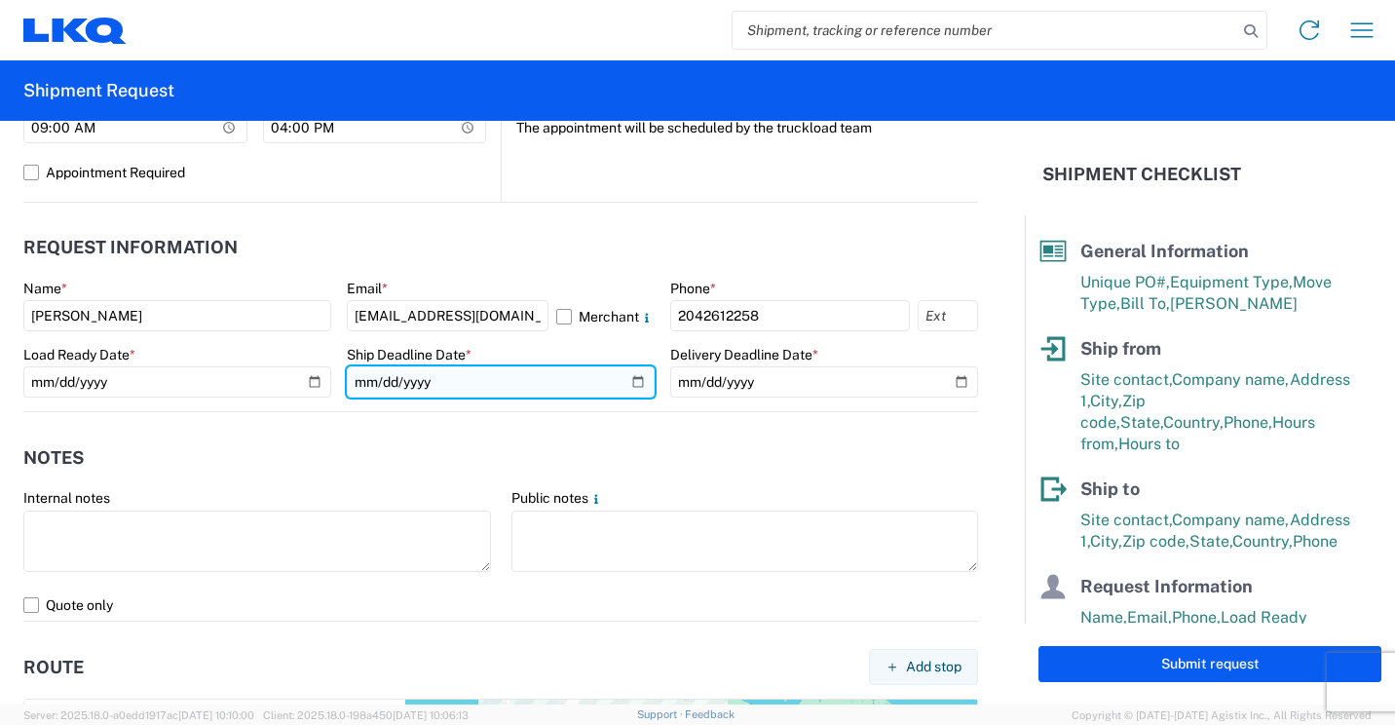
click at [627, 381] on input "date" at bounding box center [501, 381] width 308 height 31
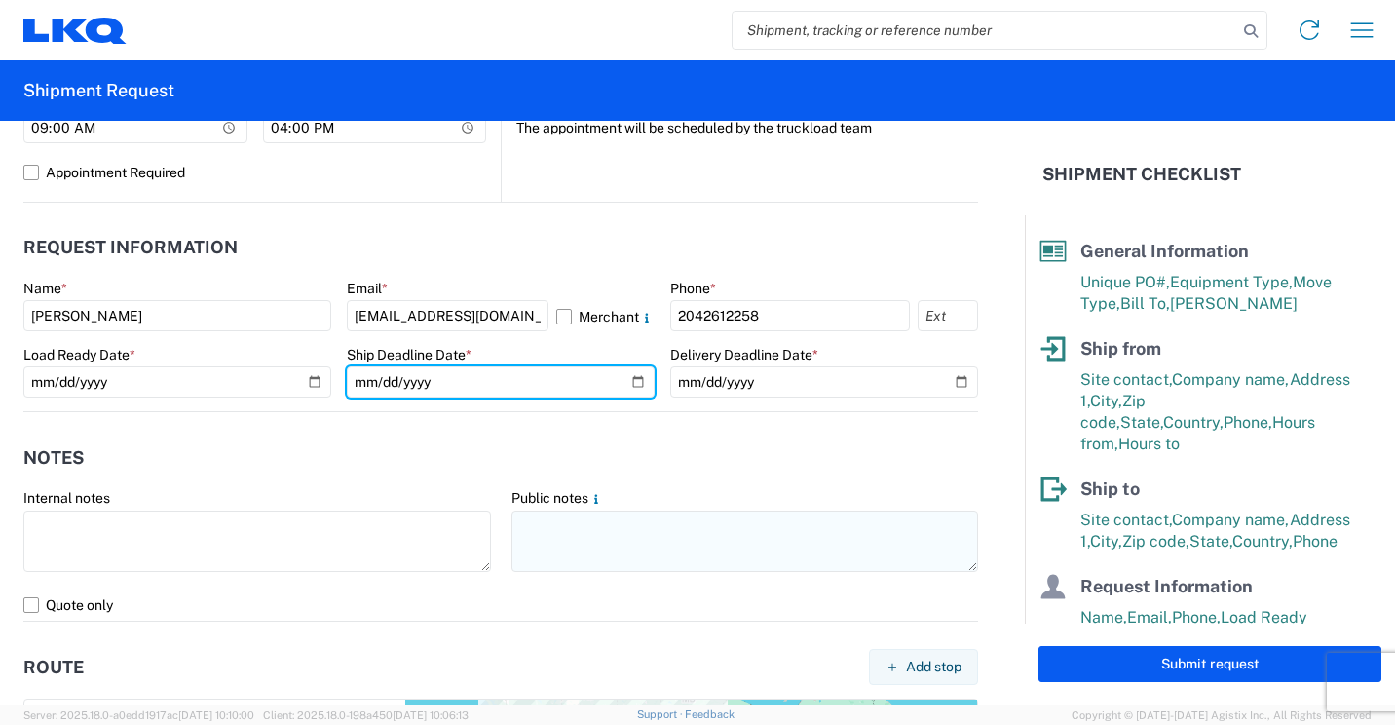
type input "[DATE]"
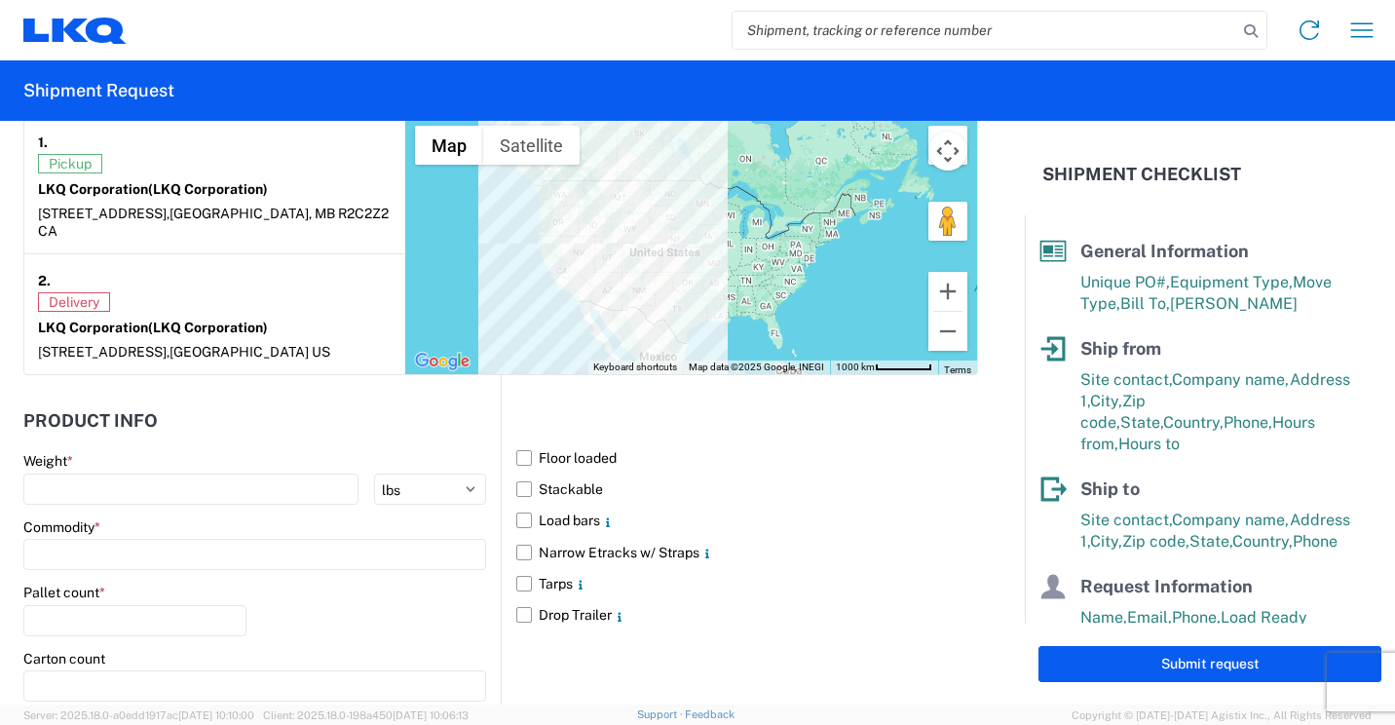
scroll to position [1559, 0]
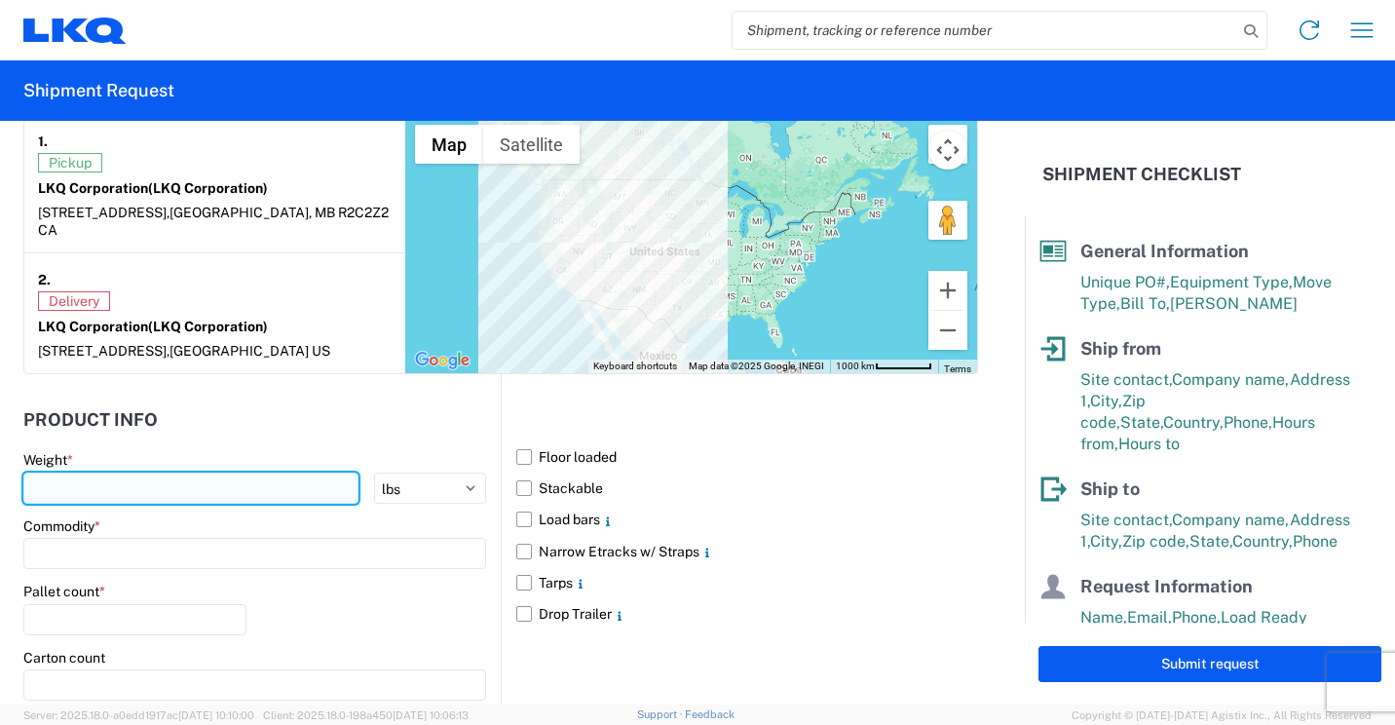
click at [258, 473] on input "number" at bounding box center [190, 488] width 335 height 31
type input "40015"
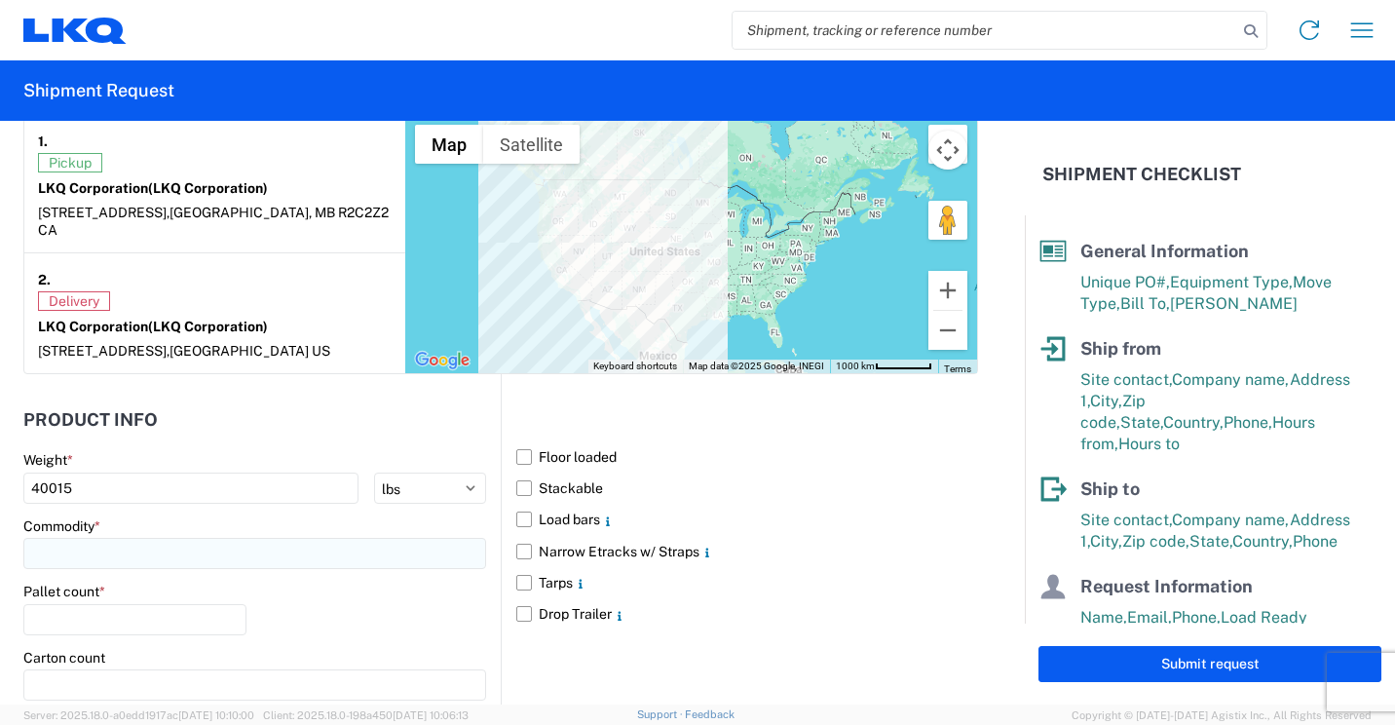
click at [256, 540] on input at bounding box center [254, 553] width 463 height 31
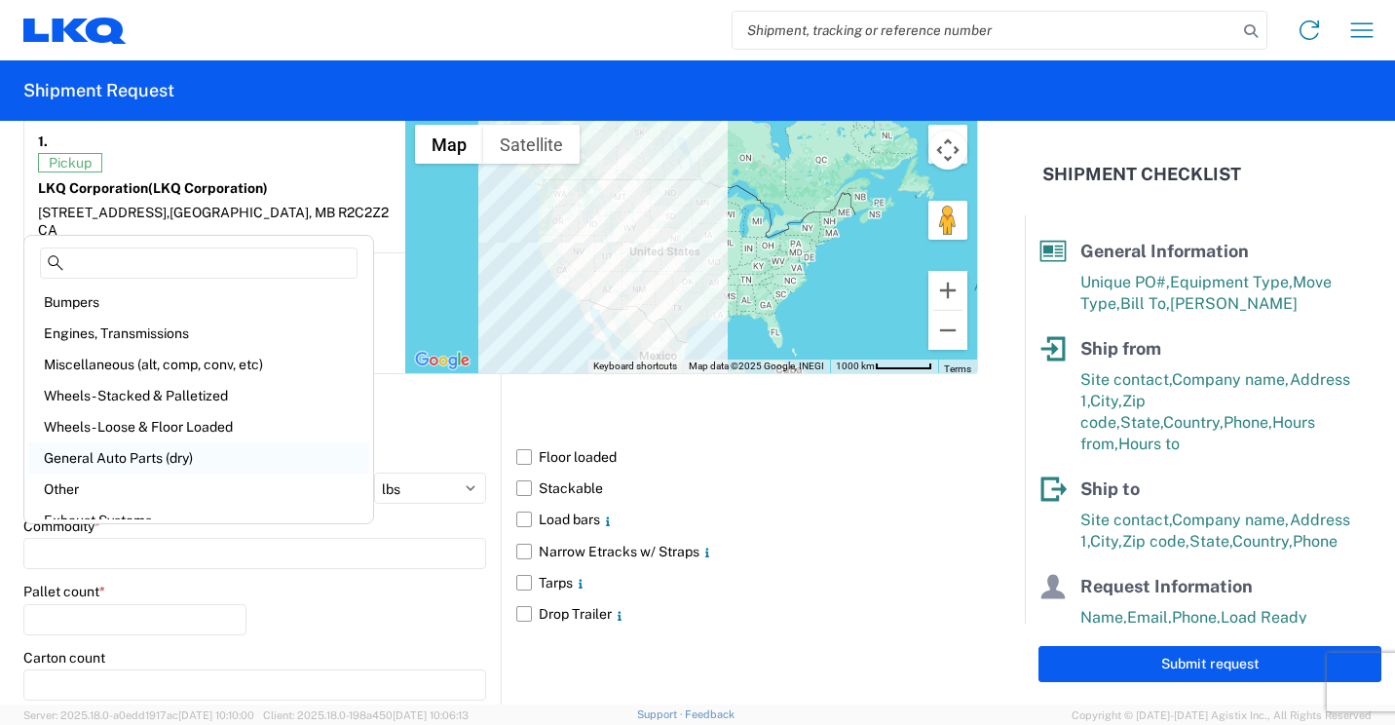
click at [207, 453] on div "General Auto Parts (dry)" at bounding box center [198, 457] width 341 height 31
type input "General Auto Parts (dry)"
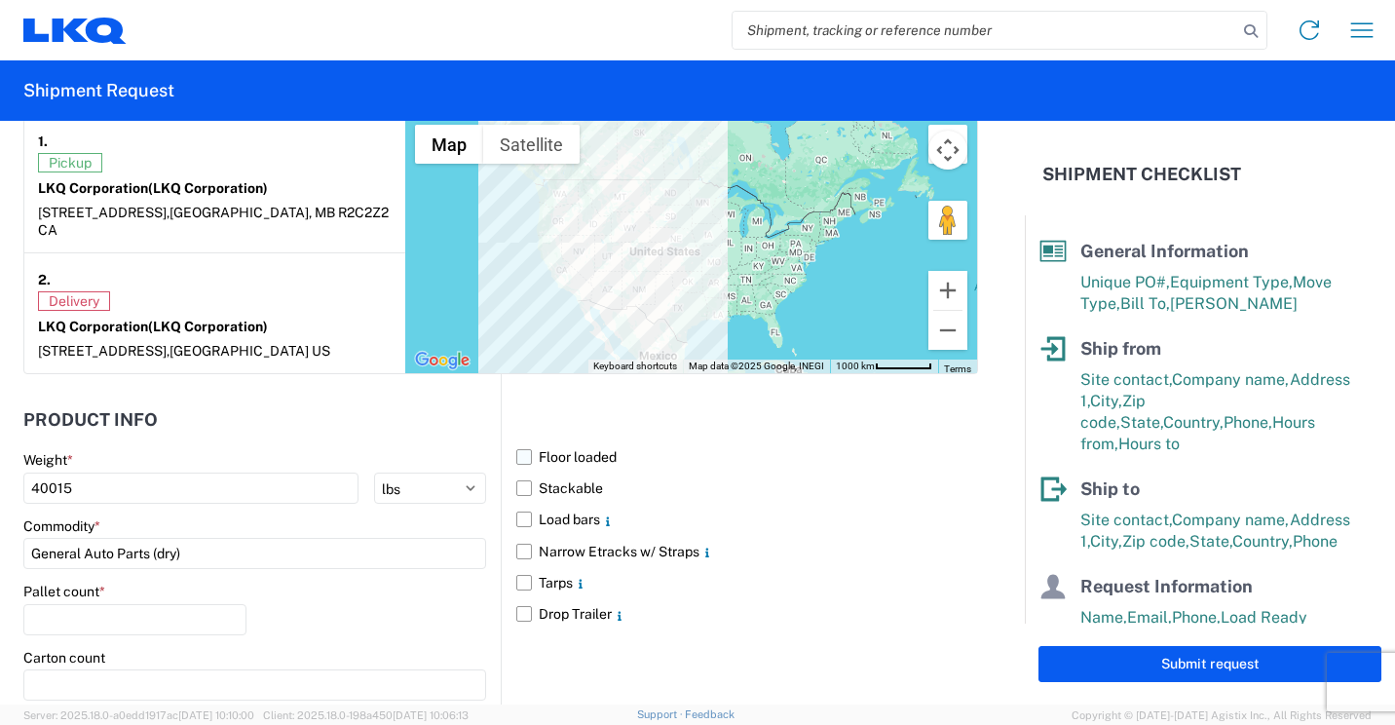
click at [519, 441] on label "Floor loaded" at bounding box center [747, 456] width 462 height 31
click at [0, 0] on input "Floor loaded" at bounding box center [0, 0] width 0 height 0
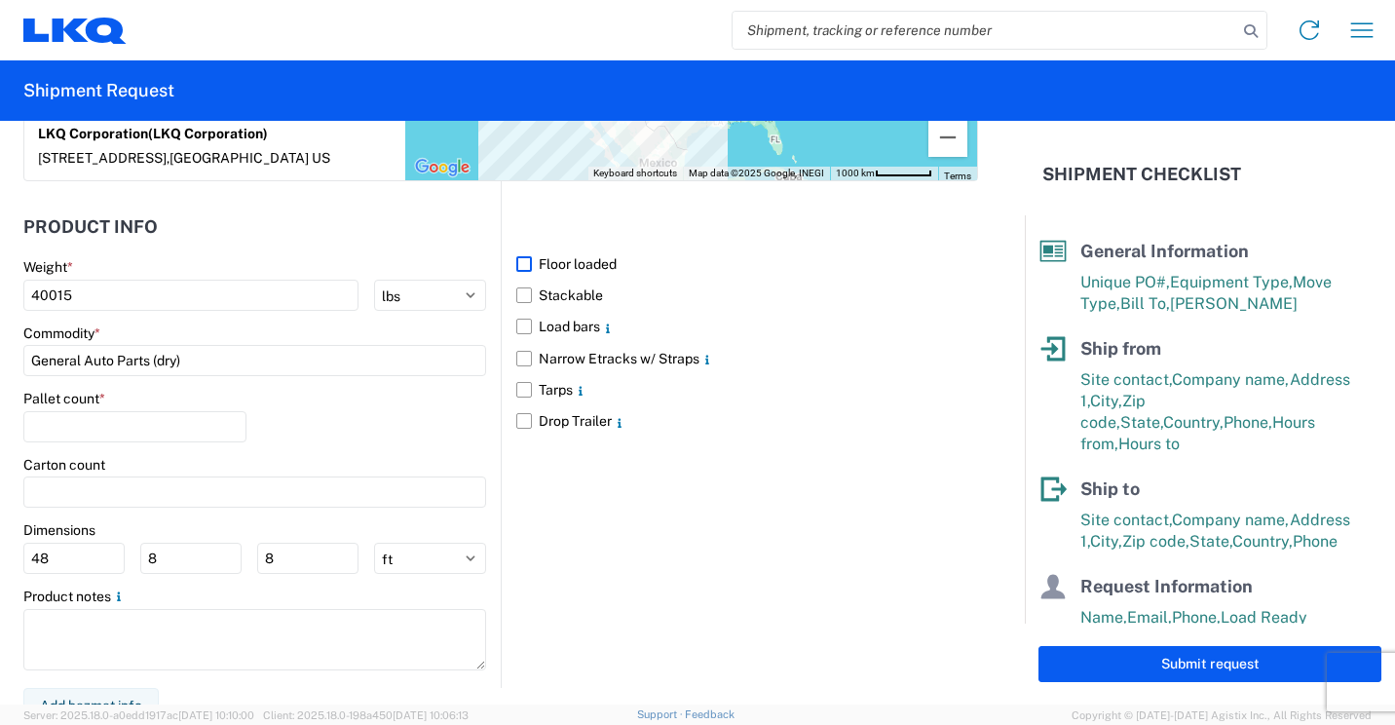
scroll to position [1754, 0]
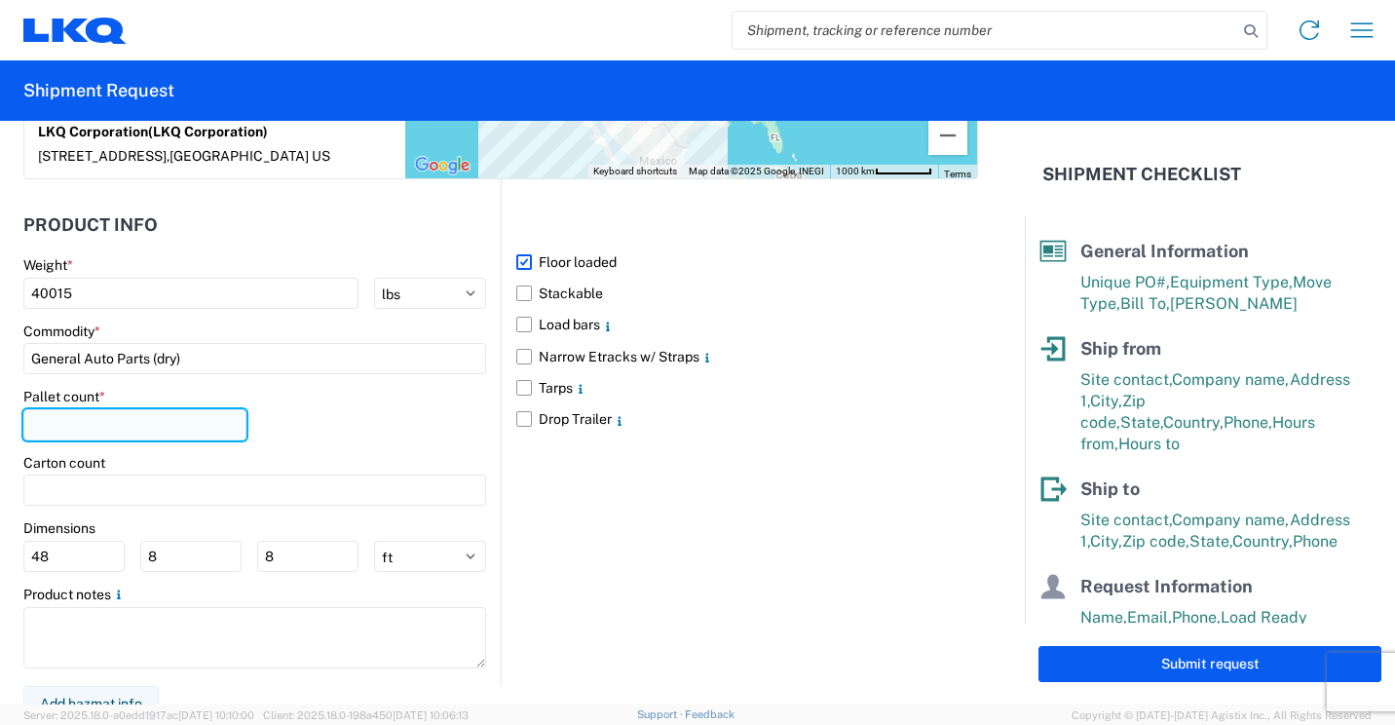
click at [205, 414] on input "number" at bounding box center [134, 424] width 223 height 31
type input "23"
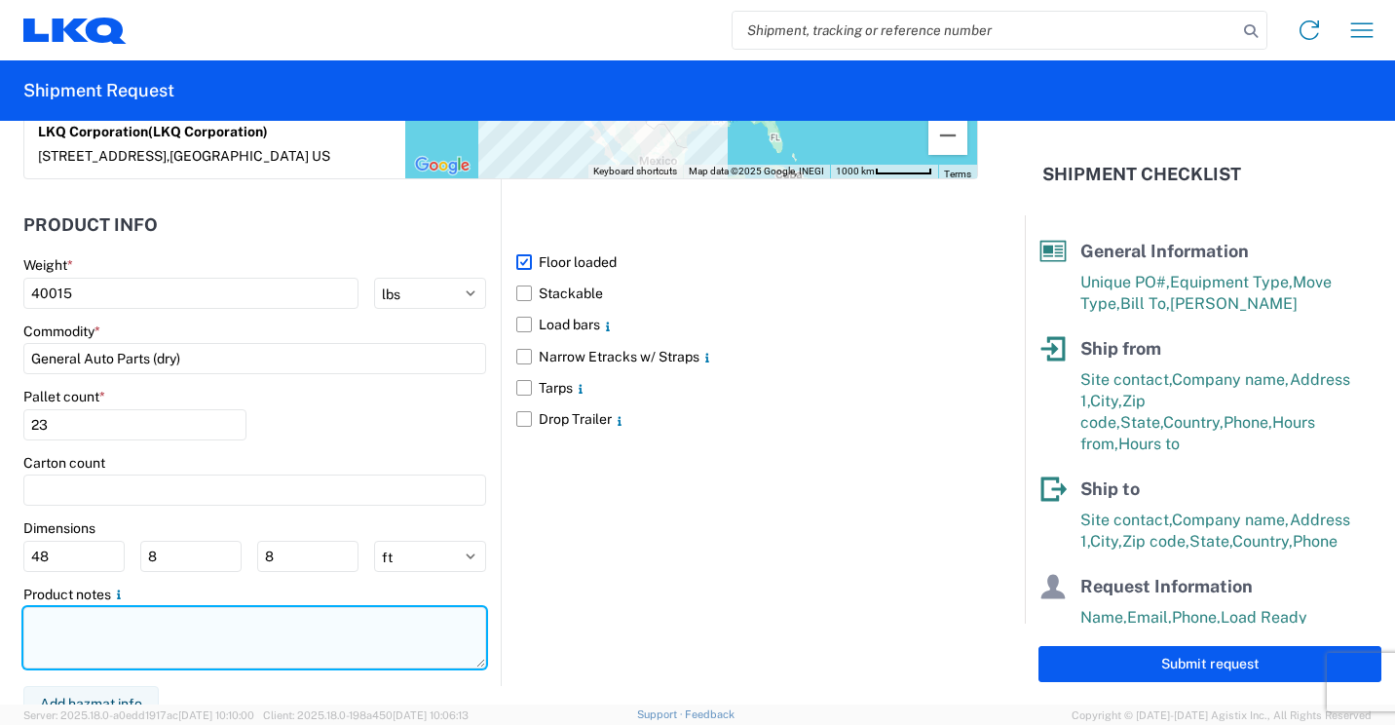
click at [237, 637] on textarea at bounding box center [254, 637] width 463 height 61
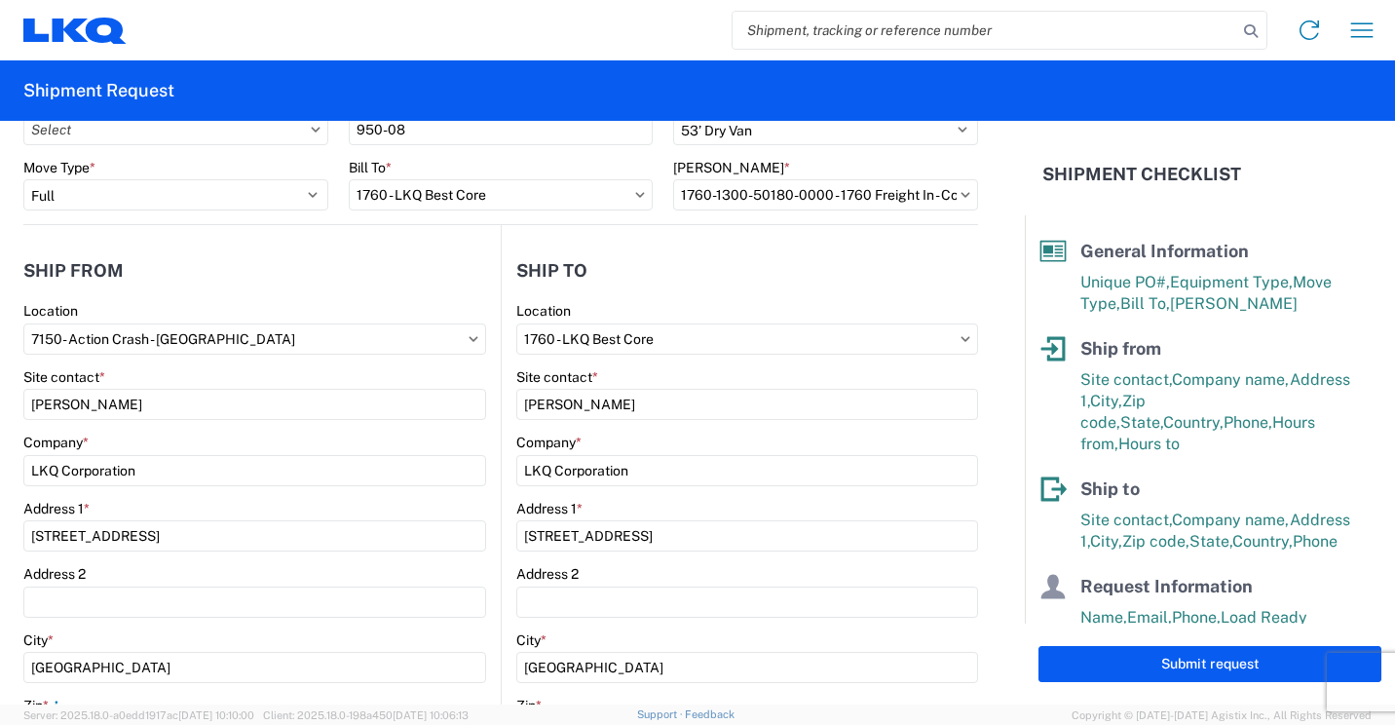
scroll to position [0, 0]
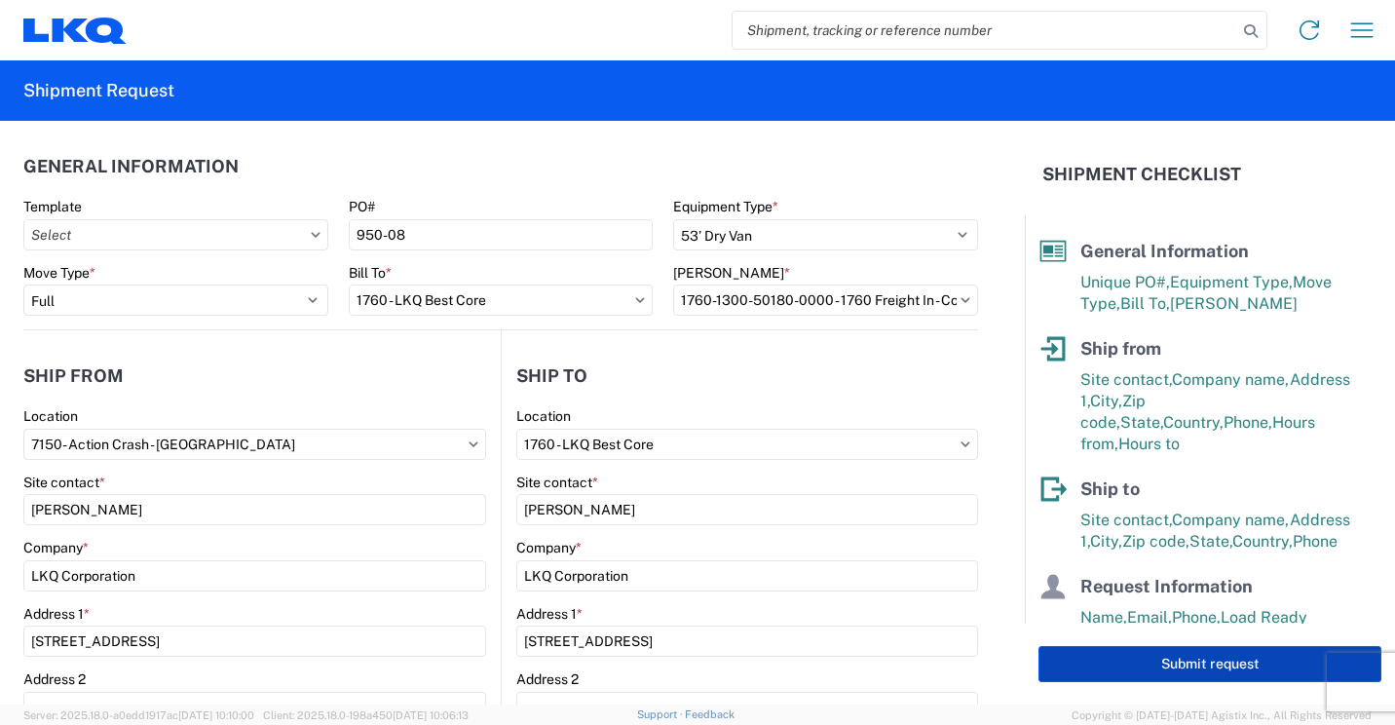
type textarea "Bulk Cores."
click at [1188, 662] on button "Submit request" at bounding box center [1210, 664] width 343 height 36
select select "CA"
select select "US"
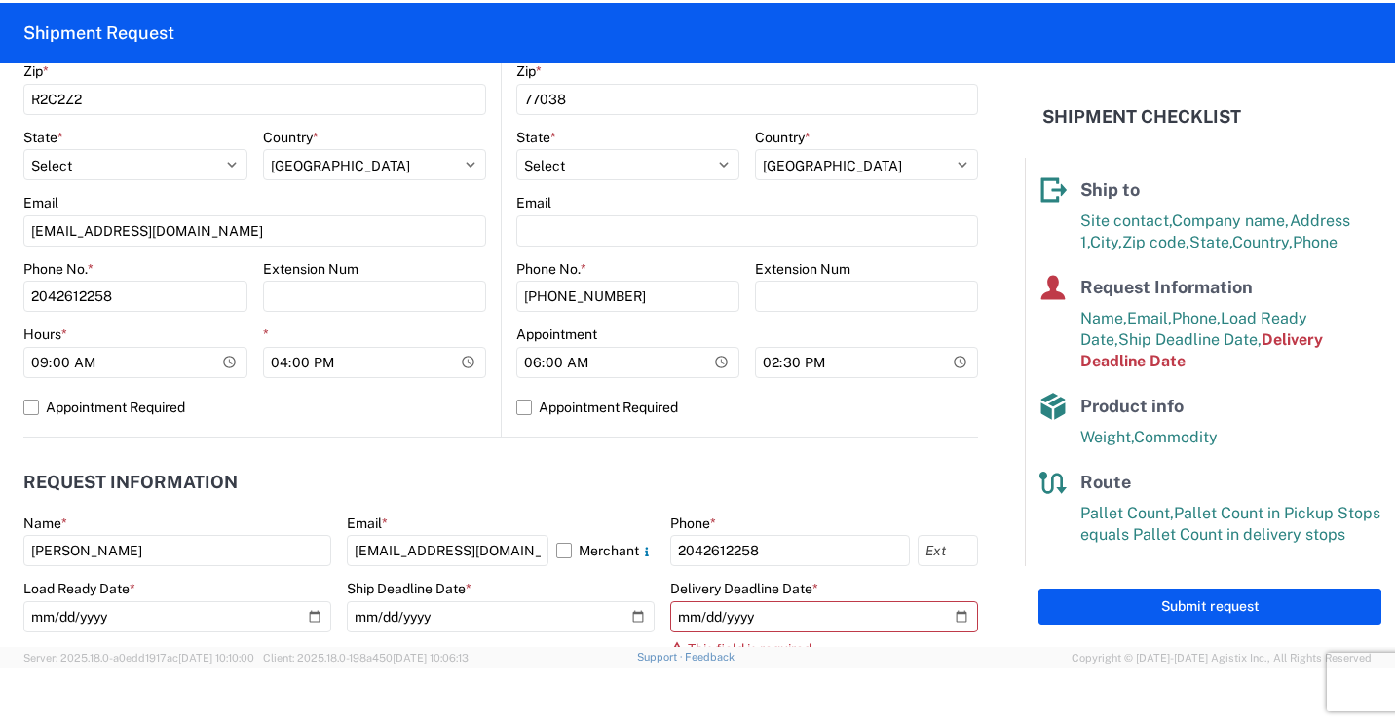
scroll to position [780, 0]
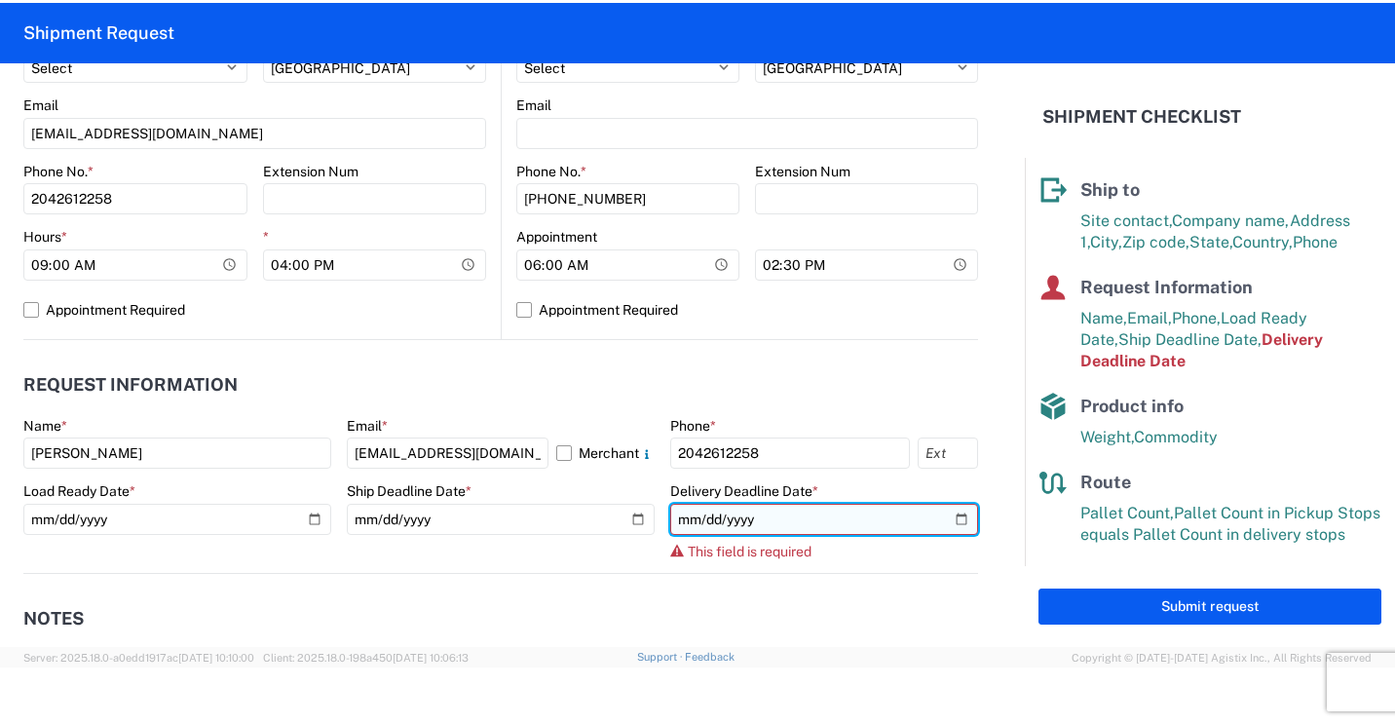
click at [944, 513] on input "date" at bounding box center [824, 519] width 308 height 31
type input "[DATE]"
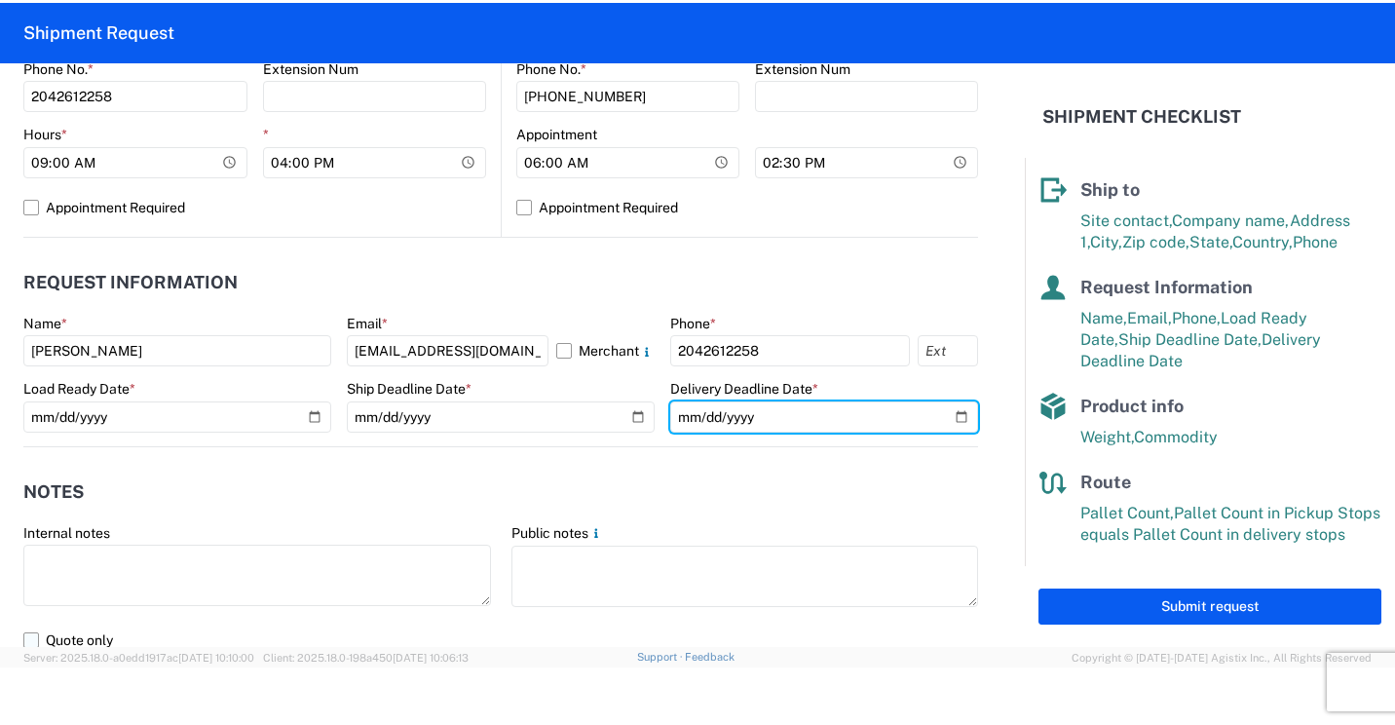
scroll to position [877, 0]
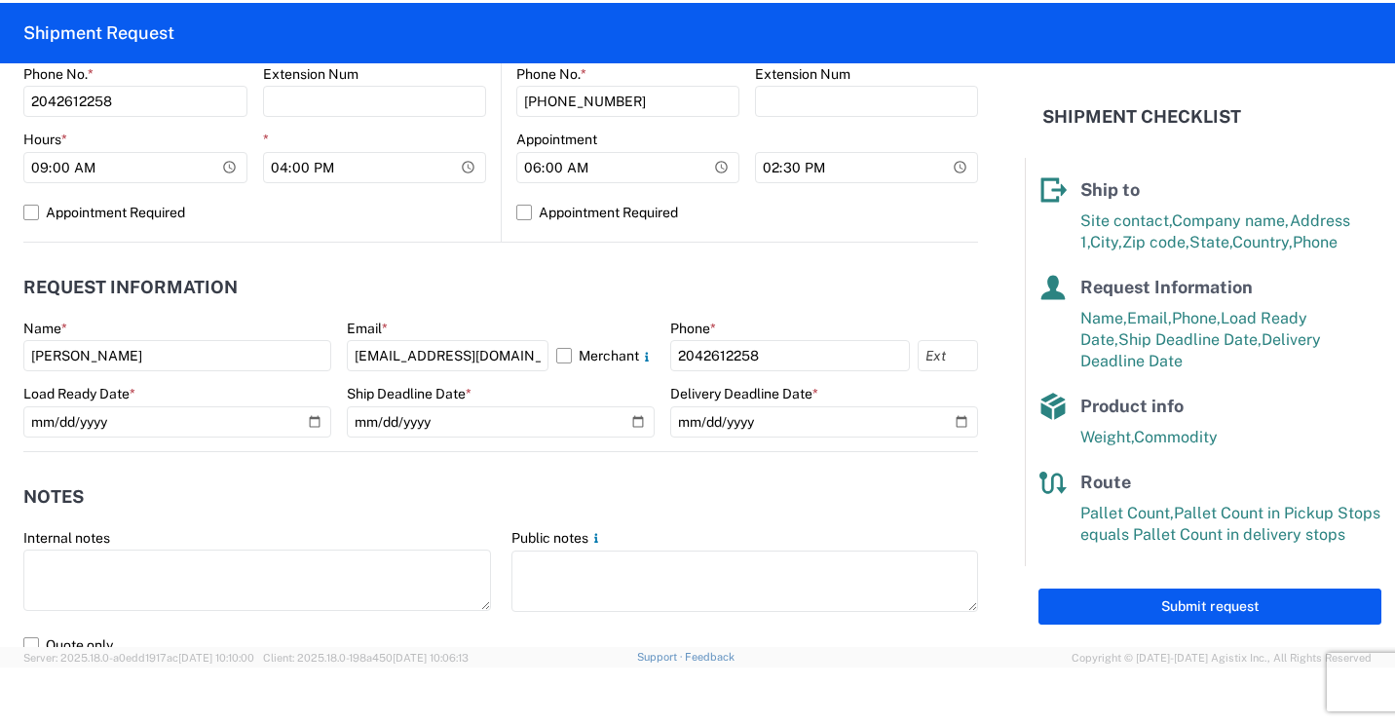
drag, startPoint x: 806, startPoint y: 395, endPoint x: 658, endPoint y: 391, distance: 148.2
click at [658, 391] on div "Name * [PERSON_NAME] Email * [EMAIL_ADDRESS][DOMAIN_NAME] Merchant Phone * [PHO…" at bounding box center [500, 386] width 955 height 132
copy label "Delivery Deadline Date"
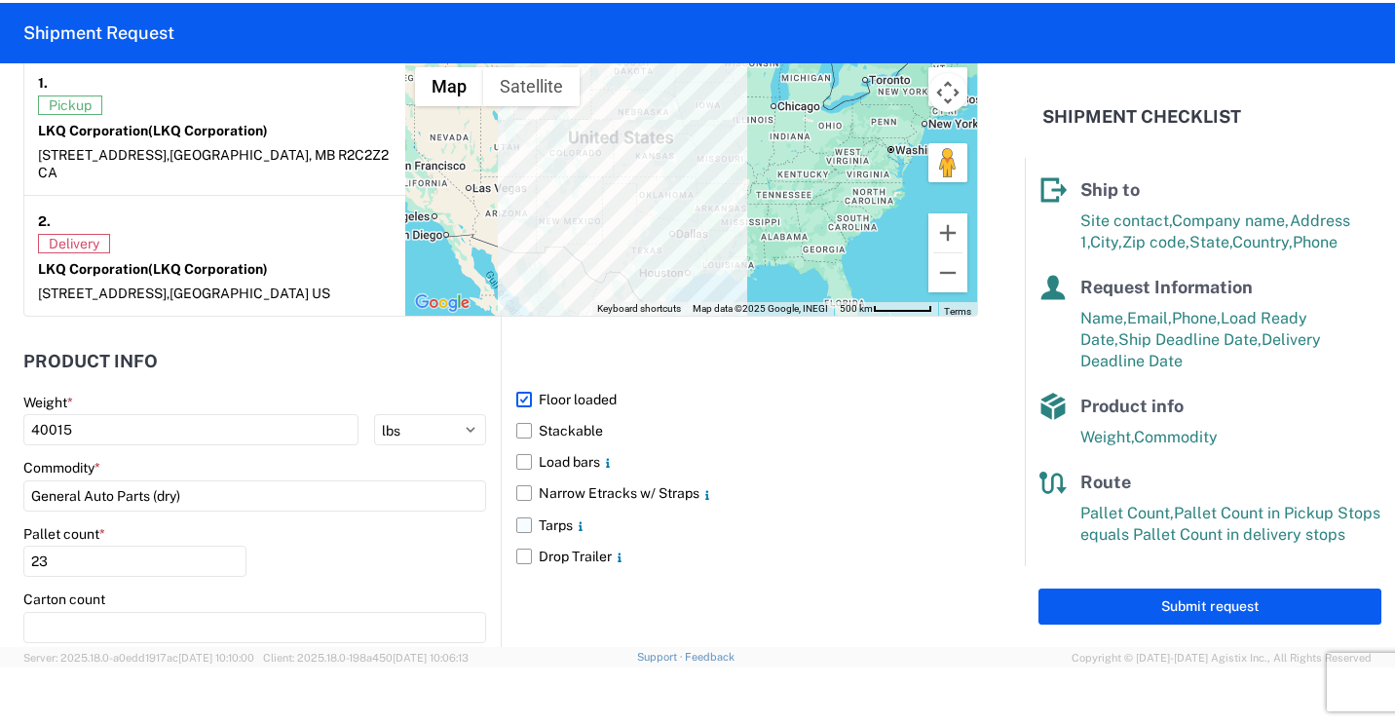
scroll to position [1753, 0]
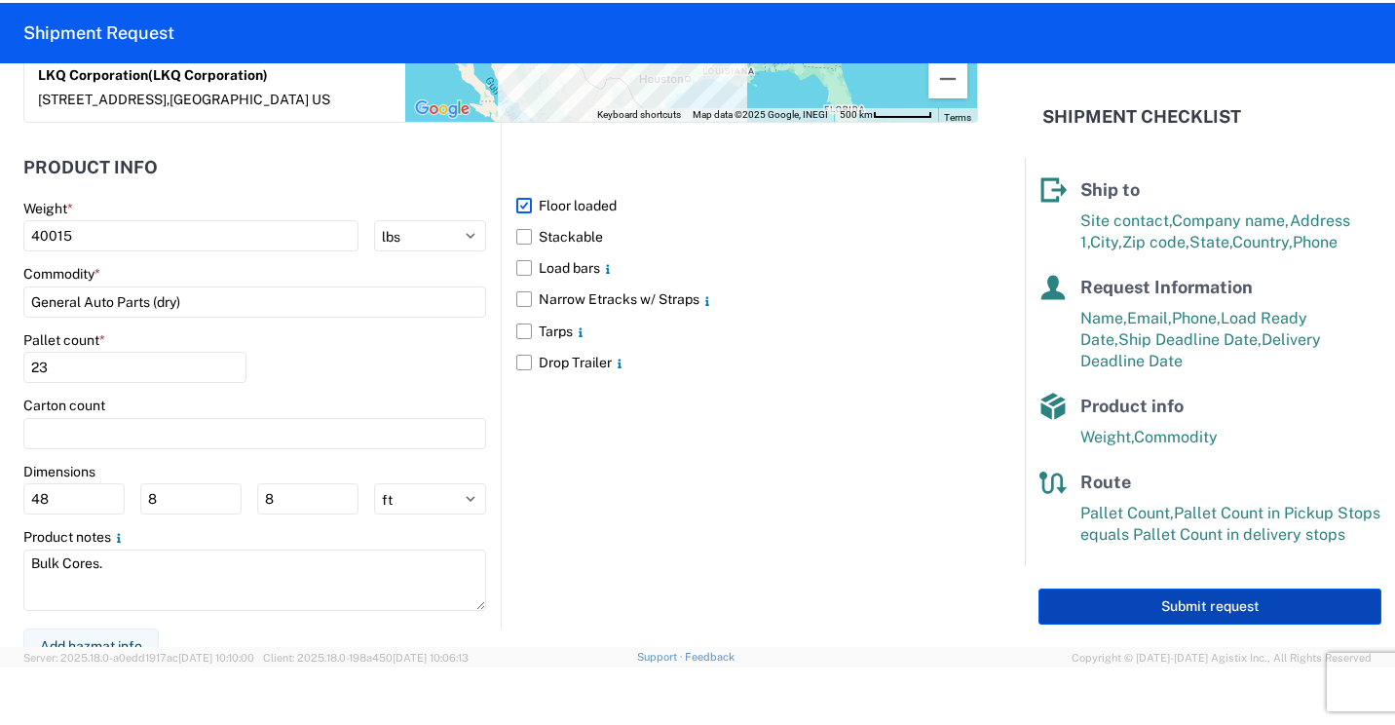
click at [1242, 592] on button "Submit request" at bounding box center [1210, 607] width 343 height 36
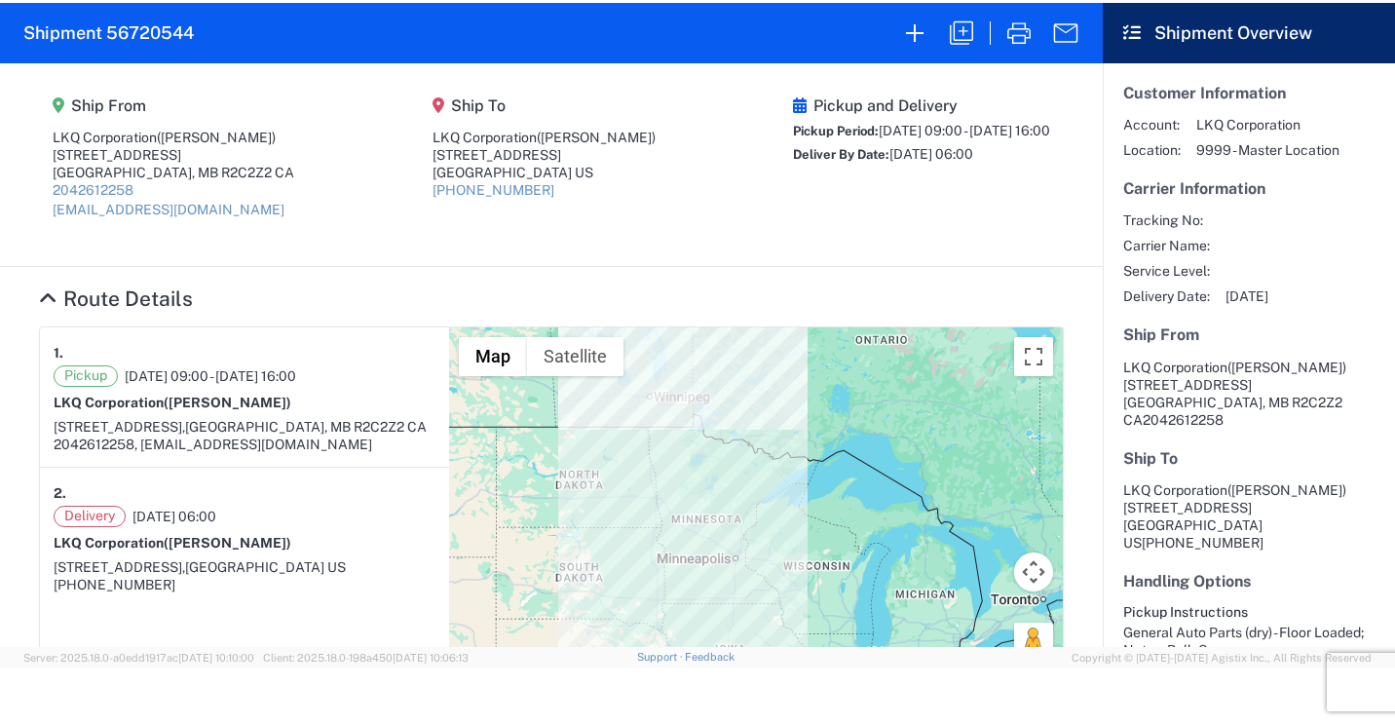
drag, startPoint x: 1103, startPoint y: 233, endPoint x: 1100, endPoint y: 252, distance: 19.7
click at [1100, 252] on agx-shipment-request-result "Shipment 56720544 Ship From LKQ Corporation (Oleksii Nakelskyi) [STREET_ADDRESS…" at bounding box center [697, 325] width 1395 height 644
drag, startPoint x: 1100, startPoint y: 252, endPoint x: 1037, endPoint y: 235, distance: 65.7
click at [1037, 235] on agx-shipment-main-routing-info "Ship From LKQ Corporation ([PERSON_NAME]) [STREET_ADDRESS] 2042612258 [EMAIL_AD…" at bounding box center [551, 165] width 1025 height 164
